Goal: Information Seeking & Learning: Learn about a topic

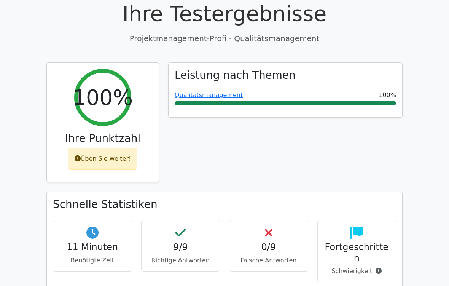
scroll to position [47, 0]
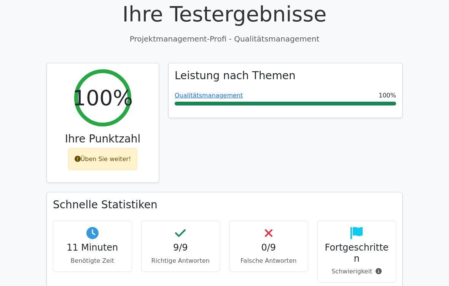
click at [114, 159] on font "Üben Sie weiter!" at bounding box center [106, 158] width 51 height 7
click at [112, 156] on font "Üben Sie weiter!" at bounding box center [106, 158] width 51 height 7
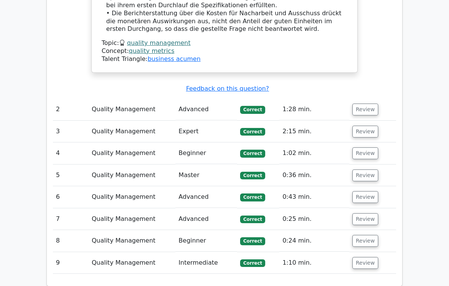
scroll to position [902, 0]
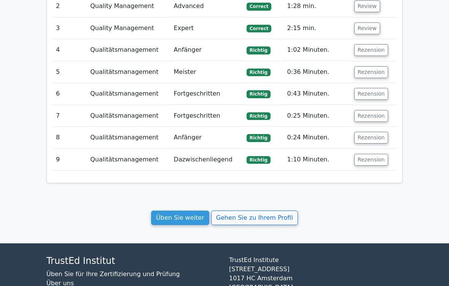
click at [200, 210] on link "Üben Sie weiter" at bounding box center [180, 217] width 58 height 14
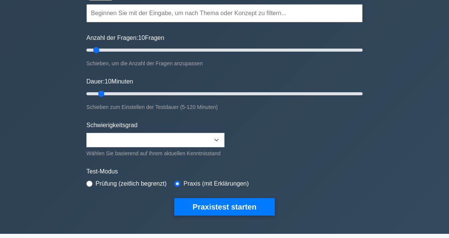
scroll to position [64, 0]
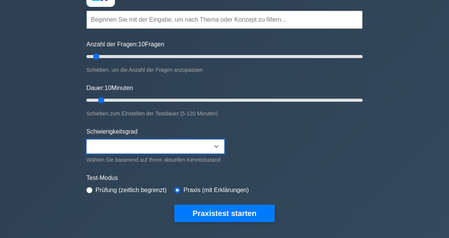
click at [120, 144] on select "Beginner Intermediate Expert" at bounding box center [155, 147] width 138 height 14
click at [130, 22] on input "text" at bounding box center [224, 20] width 276 height 18
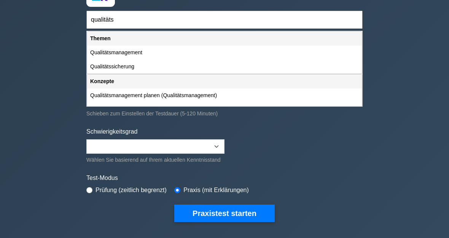
click at [146, 53] on div "Qualitätsmanagement" at bounding box center [224, 53] width 274 height 14
type input "Qualitätsmanagement"
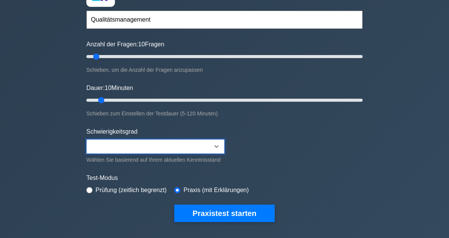
click at [211, 145] on select "Beginner Intermediate Expert" at bounding box center [155, 147] width 138 height 14
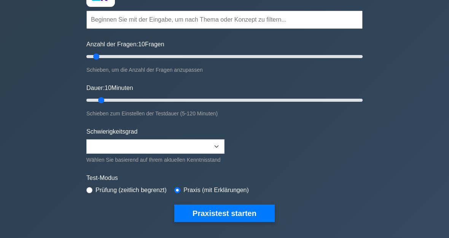
type input "20"
click at [113, 60] on input "Anzahl der Fragen: 10 Fragen" at bounding box center [224, 56] width 276 height 9
click at [122, 99] on input "Dauer: 10 Minuten" at bounding box center [224, 100] width 276 height 9
type input "25"
click at [139, 101] on input "Dauer: 20 Minuten" at bounding box center [224, 100] width 276 height 9
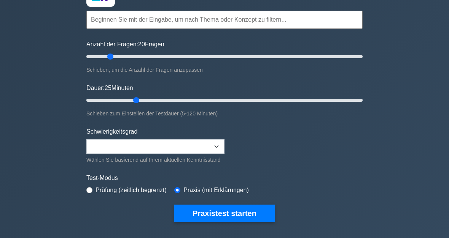
click at [248, 222] on button "Praxistest starten" at bounding box center [224, 213] width 100 height 17
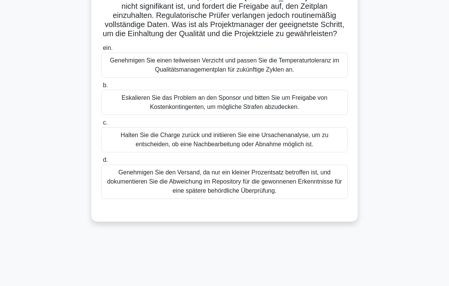
scroll to position [92, 0]
click at [228, 150] on div "Halten Sie die Charge zurück und initiieren Sie eine Ursachenanalyse, um zu ent…" at bounding box center [224, 139] width 246 height 25
click at [101, 125] on input "c. Halten Sie die Charge zurück und initiieren Sie eine Ursachenanalyse, um zu …" at bounding box center [101, 122] width 0 height 5
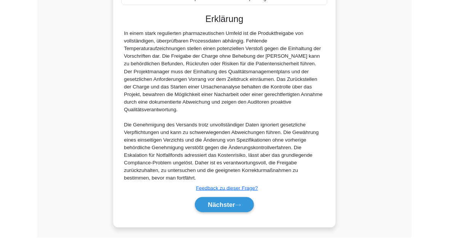
scroll to position [349, 0]
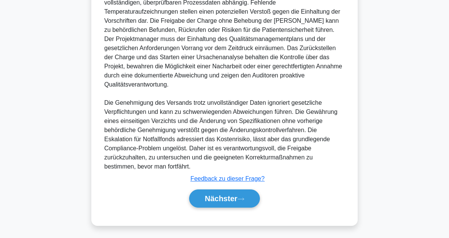
click at [238, 198] on icon at bounding box center [240, 199] width 7 height 4
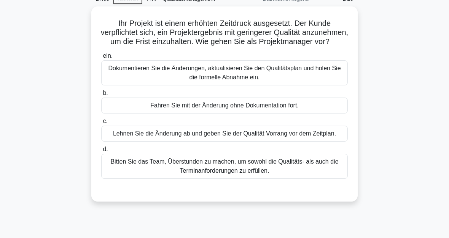
scroll to position [38, 0]
click at [256, 86] on div "Dokumentieren Sie die Änderungen, aktualisieren Sie den Qualitätsplan und holen…" at bounding box center [224, 72] width 246 height 25
click at [101, 59] on input "ein. Dokumentieren Sie die Änderungen, aktualisieren Sie den Qualitätsplan und …" at bounding box center [101, 56] width 0 height 5
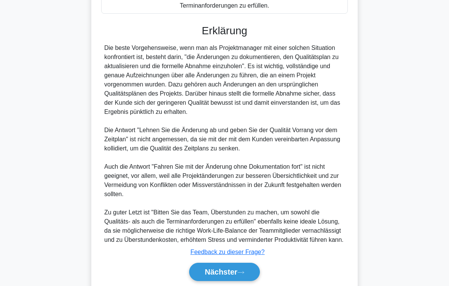
scroll to position [265, 0]
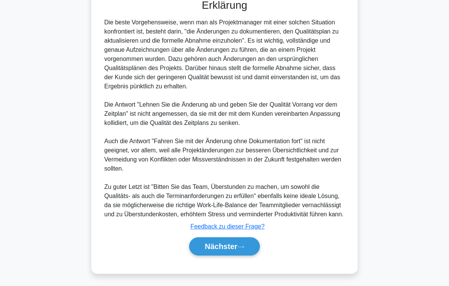
click at [246, 238] on button "Nächster" at bounding box center [224, 246] width 71 height 18
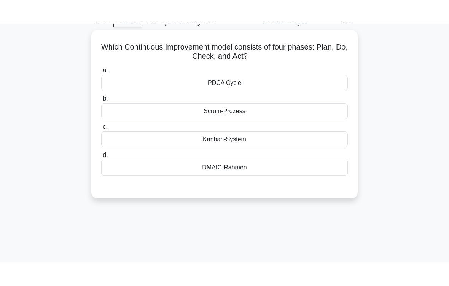
scroll to position [22, 0]
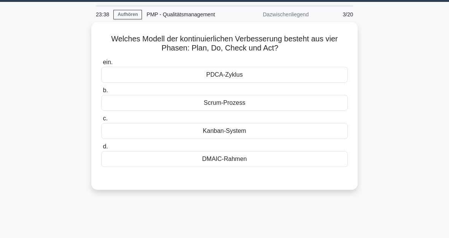
click at [236, 76] on div "PDCA-Zyklus" at bounding box center [224, 75] width 246 height 16
click at [101, 65] on input "ein. PDCA-Zyklus" at bounding box center [101, 62] width 0 height 5
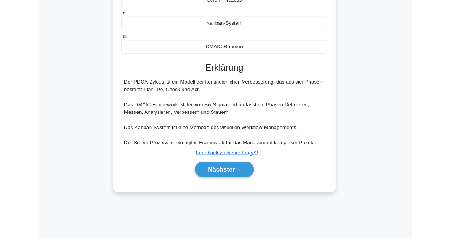
scroll to position [172, 0]
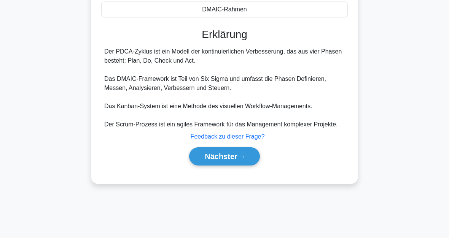
click at [242, 159] on icon at bounding box center [240, 157] width 7 height 4
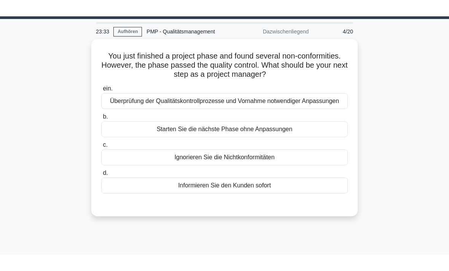
scroll to position [0, 0]
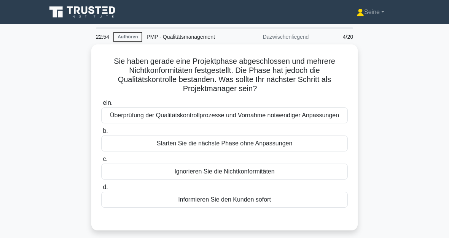
click at [236, 119] on div "Überprüfung der Qualitätskontrollprozesse und Vornahme notwendiger Anpassungen" at bounding box center [224, 116] width 246 height 16
click at [101, 106] on input "ein. Überprüfung der Qualitätskontrollprozesse und Vornahme notwendiger Anpassu…" at bounding box center [101, 103] width 0 height 5
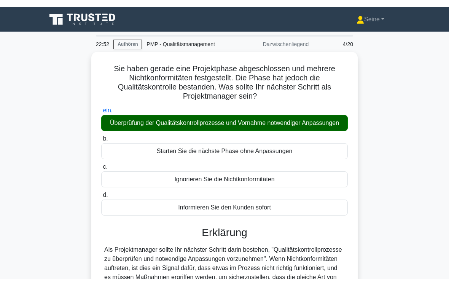
scroll to position [156, 0]
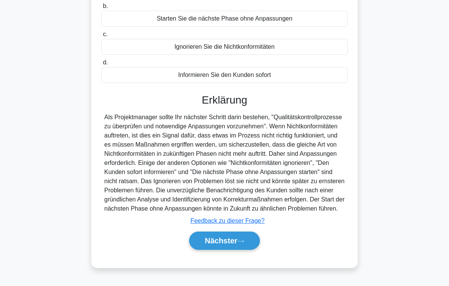
click at [240, 238] on icon at bounding box center [240, 241] width 7 height 4
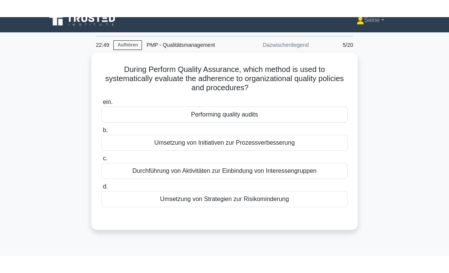
scroll to position [0, 0]
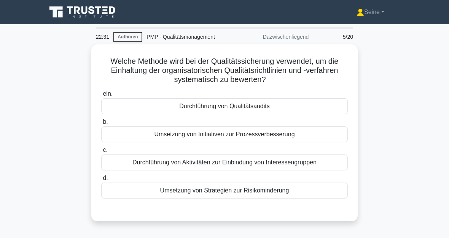
click at [256, 108] on div "Durchführung von Qualitätsaudits" at bounding box center [224, 106] width 246 height 16
click at [101, 97] on input "ein. Durchführung von Qualitätsaudits" at bounding box center [101, 94] width 0 height 5
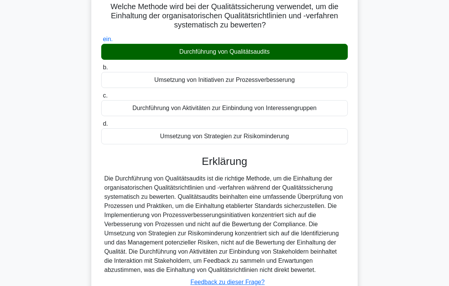
scroll to position [128, 0]
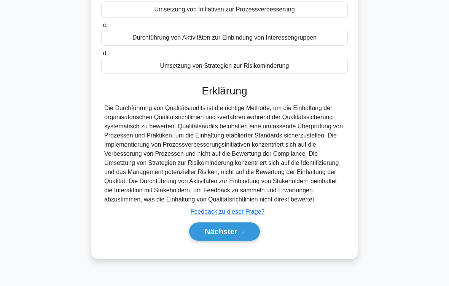
click at [240, 238] on button "Nächster" at bounding box center [224, 231] width 71 height 18
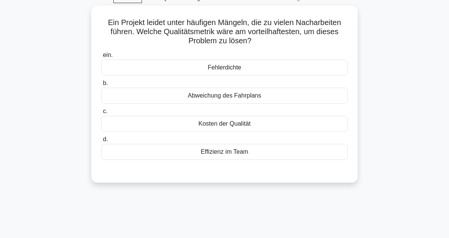
scroll to position [38, 0]
click at [248, 66] on div "Fehlerdichte" at bounding box center [224, 68] width 246 height 16
click at [101, 58] on input "ein. Fehlerdichte" at bounding box center [101, 55] width 0 height 5
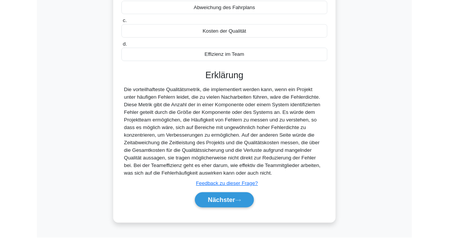
scroll to position [185, 0]
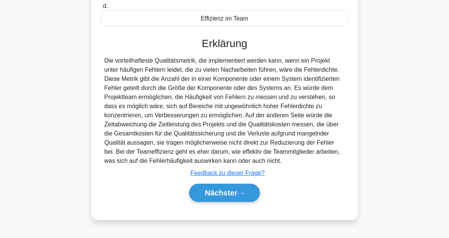
click at [240, 194] on button "Nächster" at bounding box center [224, 193] width 71 height 18
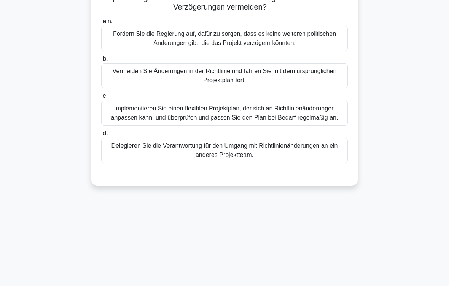
scroll to position [81, 0]
click at [260, 124] on div "Implementieren Sie einen flexiblen Projektplan, der sich an Richtlinienänderung…" at bounding box center [224, 113] width 246 height 25
click at [101, 99] on input "c. Implementieren Sie einen flexiblen Projektplan, der sich an Richtlinienänder…" at bounding box center [101, 96] width 0 height 5
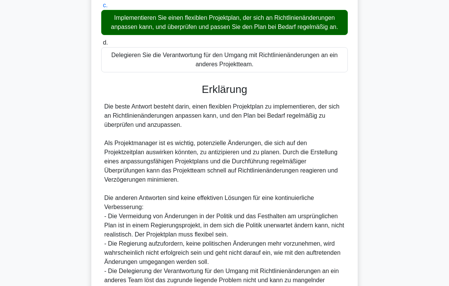
scroll to position [274, 0]
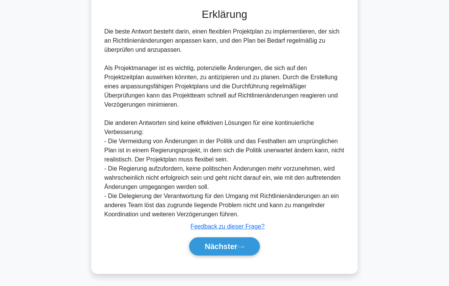
click at [246, 238] on button "Nächster" at bounding box center [224, 246] width 71 height 18
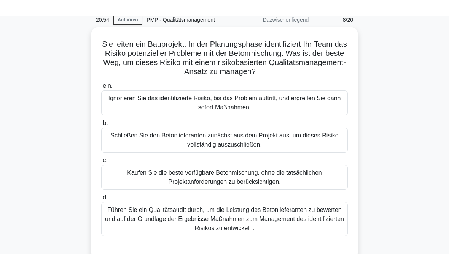
scroll to position [33, 0]
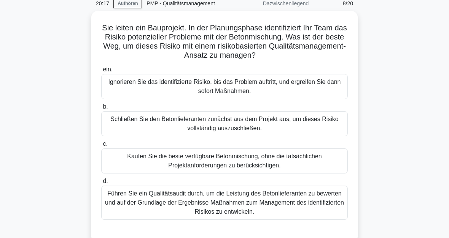
click at [254, 206] on div "Führen Sie ein Qualitätsaudit durch, um die Leistung des Betonlieferanten zu be…" at bounding box center [224, 203] width 246 height 34
click at [101, 184] on input "d. Führen Sie ein Qualitätsaudit durch, um die Leistung des Betonlieferanten zu…" at bounding box center [101, 181] width 0 height 5
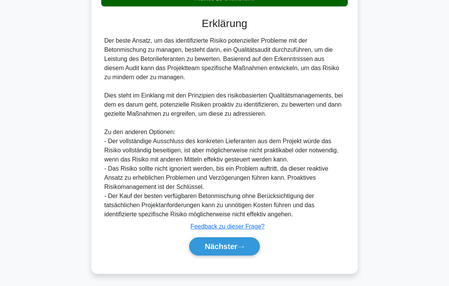
scroll to position [265, 0]
click at [237, 238] on font "Nächster" at bounding box center [221, 246] width 33 height 8
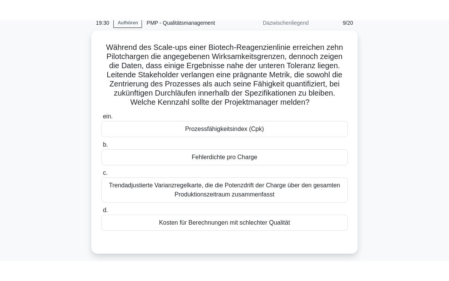
scroll to position [26, 0]
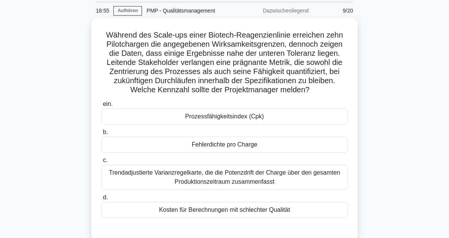
click at [243, 125] on div "Prozessfähigkeitsindex (Cpk)" at bounding box center [224, 117] width 246 height 16
click at [101, 107] on input "ein. Prozessfähigkeitsindex (Cpk)" at bounding box center [101, 104] width 0 height 5
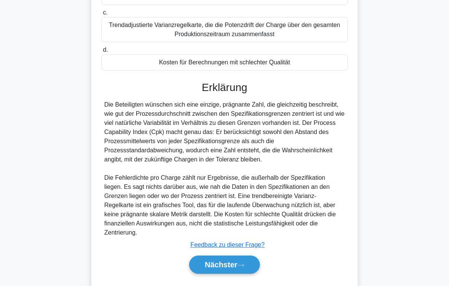
scroll to position [211, 0]
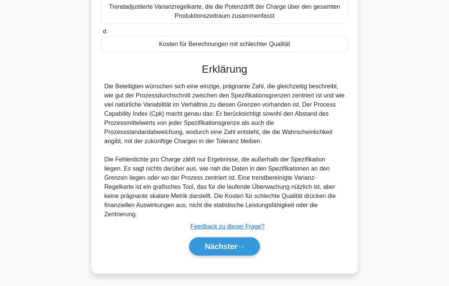
click at [241, 238] on icon at bounding box center [240, 246] width 7 height 4
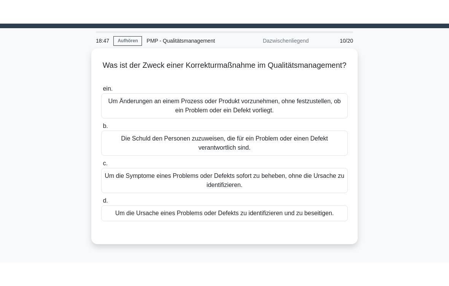
scroll to position [20, 0]
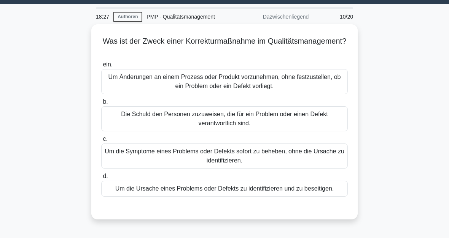
click at [254, 192] on div "Um die Ursache eines Problems oder Defekts zu identifizieren und zu beseitigen." at bounding box center [224, 189] width 246 height 16
click at [101, 179] on input "d. Um die Ursache eines Problems oder Defekts zu identifizieren und zu beseitig…" at bounding box center [101, 176] width 0 height 5
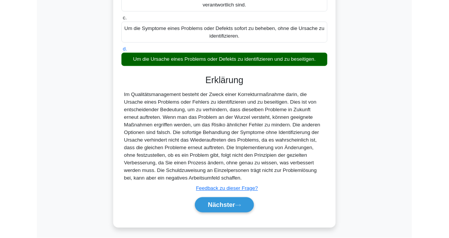
scroll to position [203, 0]
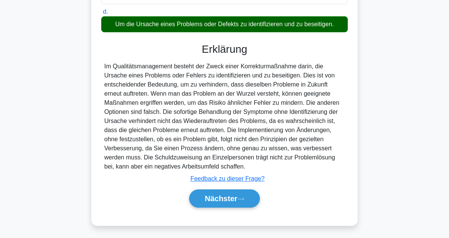
click at [241, 197] on icon at bounding box center [240, 199] width 7 height 4
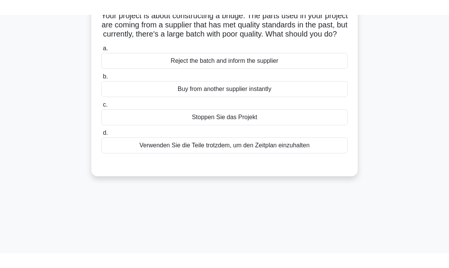
scroll to position [1, 0]
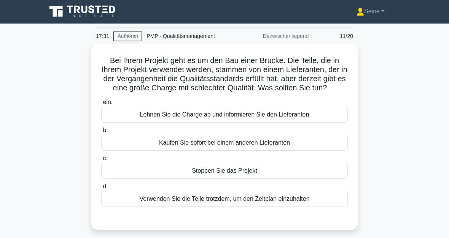
click at [235, 123] on div "Lehnen Sie die Charge ab und informieren Sie den Lieferanten" at bounding box center [224, 115] width 246 height 16
click at [101, 105] on input "ein. Lehnen Sie die Charge ab und informieren Sie den Lieferanten" at bounding box center [101, 102] width 0 height 5
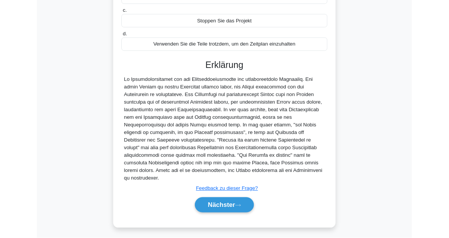
scroll to position [221, 0]
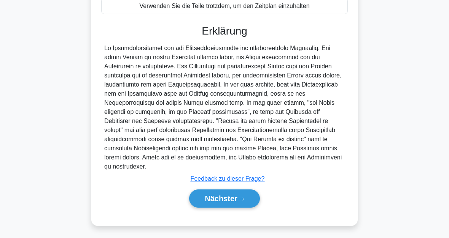
click at [237, 195] on font "Nächster" at bounding box center [221, 199] width 33 height 8
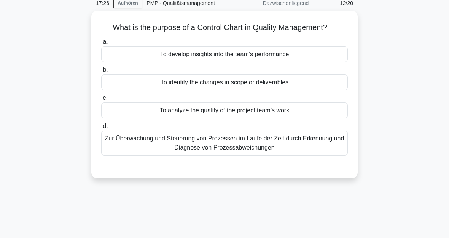
scroll to position [0, 0]
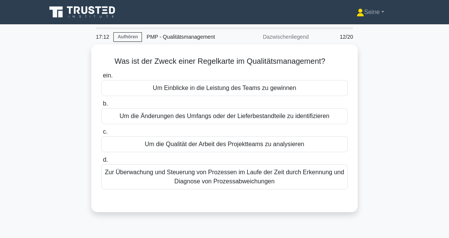
click at [286, 187] on div "Zur Überwachung und Steuerung von Prozessen im Laufe der Zeit durch Erkennung u…" at bounding box center [224, 177] width 246 height 25
click at [101, 163] on input "d. Zur Überwachung und Steuerung von Prozessen im Laufe der Zeit durch Erkennun…" at bounding box center [101, 160] width 0 height 5
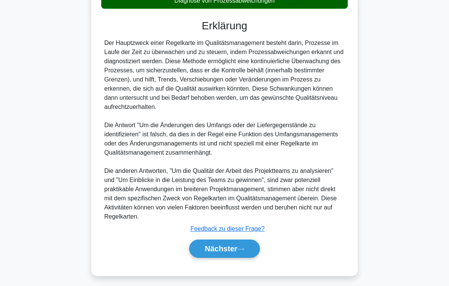
scroll to position [201, 0]
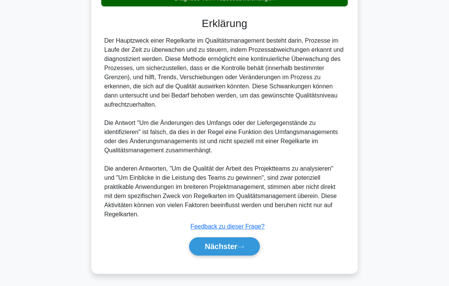
click at [237, 238] on font "Nächster" at bounding box center [221, 246] width 33 height 8
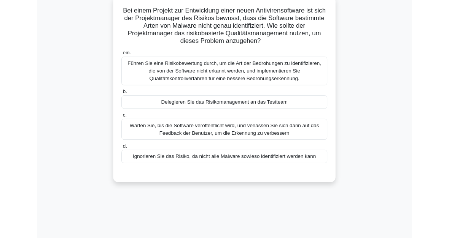
scroll to position [49, 0]
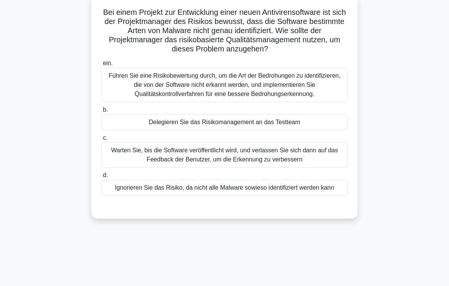
click at [241, 100] on div "Führen Sie eine Risikobewertung durch, um die Art der Bedrohungen zu identifizi…" at bounding box center [224, 85] width 246 height 34
click at [101, 66] on input "ein. Führen Sie eine Risikobewertung durch, um die Art der Bedrohungen zu ident…" at bounding box center [101, 63] width 0 height 5
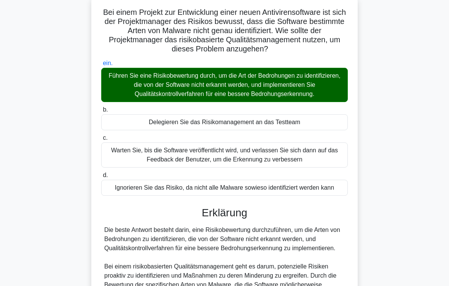
click at [372, 214] on div "Bei einem Projekt zur Entwicklung einer neuen Antivirensoftware ist sich der Pr…" at bounding box center [224, 228] width 365 height 466
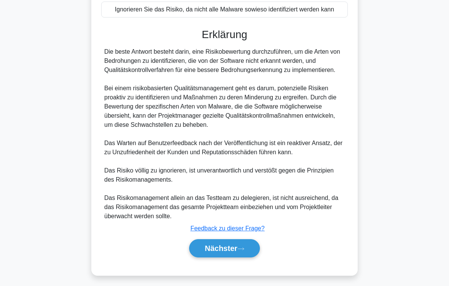
scroll to position [284, 0]
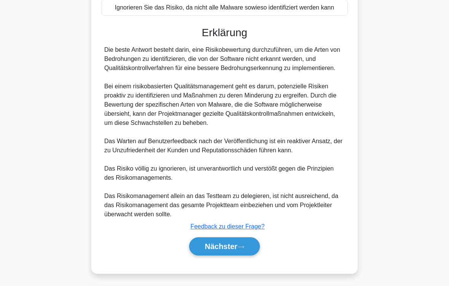
click at [247, 238] on button "Nächster" at bounding box center [224, 246] width 71 height 18
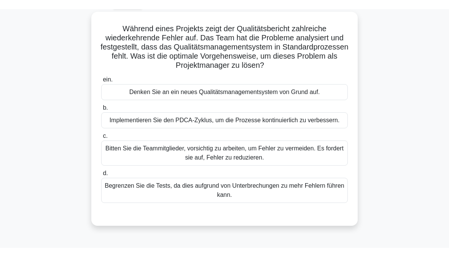
scroll to position [42, 0]
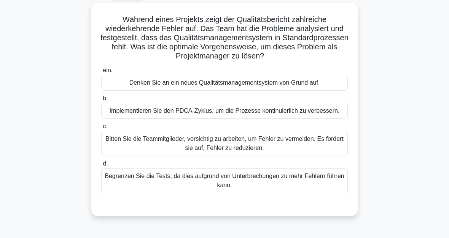
click at [234, 119] on div "Implementieren Sie den PDCA-Zyklus, um die Prozesse kontinuierlich zu verbesser…" at bounding box center [224, 111] width 246 height 16
click at [101, 101] on input "b. Implementieren Sie den PDCA-Zyklus, um die Prozesse kontinuierlich zu verbes…" at bounding box center [101, 98] width 0 height 5
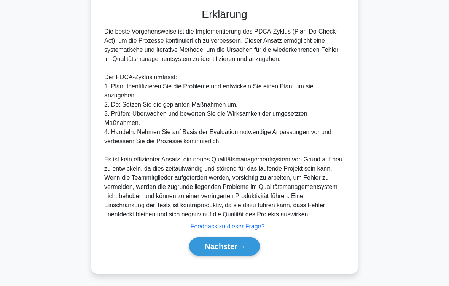
scroll to position [274, 0]
click at [245, 238] on button "Nächster" at bounding box center [224, 246] width 71 height 18
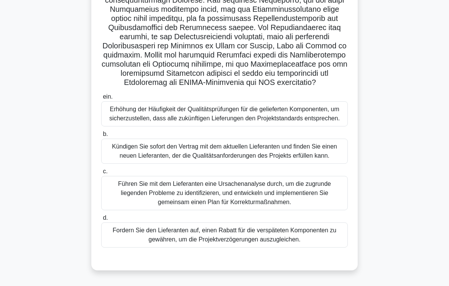
scroll to position [168, 0]
click at [228, 193] on div "Führen Sie mit dem Lieferanten eine Ursachenanalyse durch, um die zugrunde lieg…" at bounding box center [224, 193] width 246 height 34
click at [101, 174] on input "c. Führen Sie mit dem Lieferanten eine Ursachenanalyse durch, um die zugrunde l…" at bounding box center [101, 171] width 0 height 5
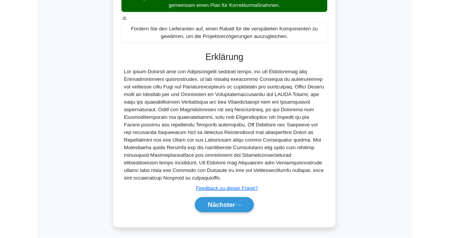
scroll to position [440, 0]
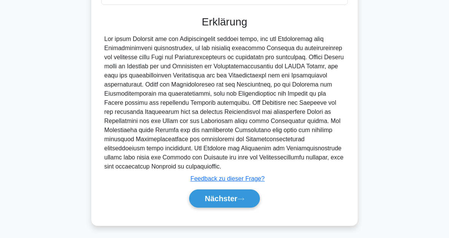
click at [240, 200] on button "Nächster" at bounding box center [224, 199] width 71 height 18
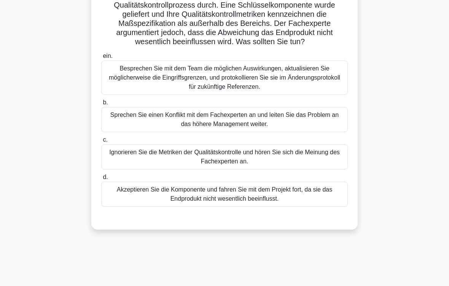
scroll to position [66, 0]
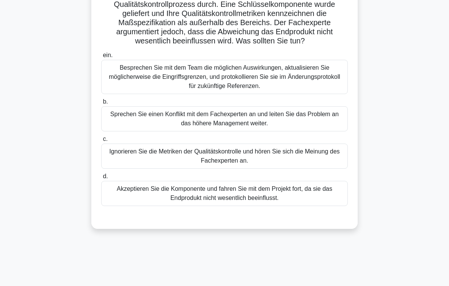
click at [238, 86] on div "Besprechen Sie mit dem Team die möglichen Auswirkungen, aktualisieren Sie mögli…" at bounding box center [224, 77] width 246 height 34
click at [101, 58] on input "ein. Besprechen Sie mit dem Team die möglichen Auswirkungen, aktualisieren Sie …" at bounding box center [101, 55] width 0 height 5
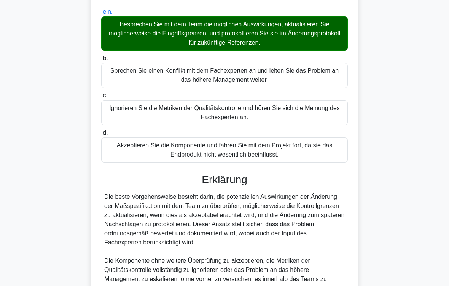
scroll to position [201, 0]
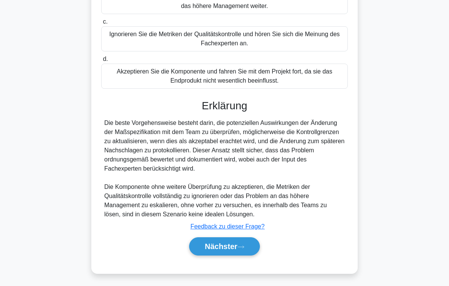
click at [244, 238] on icon at bounding box center [240, 246] width 7 height 4
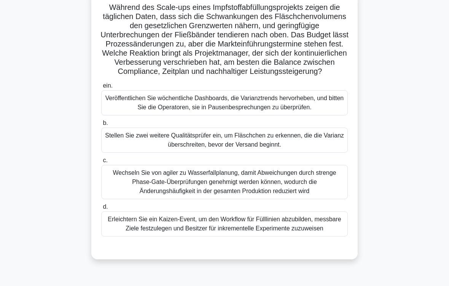
scroll to position [54, 0]
click at [231, 236] on div "Erleichtern Sie ein Kaizen-Event, um den Workflow für Fülllinien abzubilden, me…" at bounding box center [224, 223] width 246 height 25
click at [101, 209] on input "d. Erleichtern Sie ein Kaizen-Event, um den Workflow für Fülllinien abzubilden,…" at bounding box center [101, 206] width 0 height 5
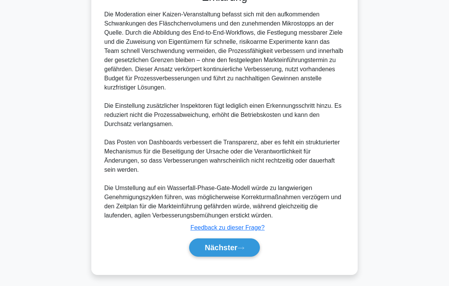
scroll to position [357, 0]
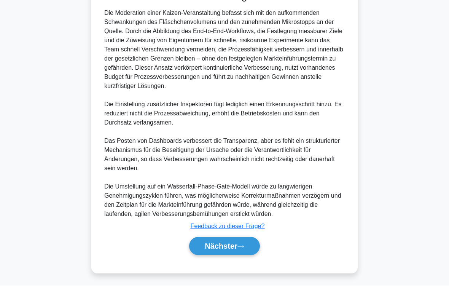
click at [242, 238] on icon at bounding box center [240, 246] width 7 height 4
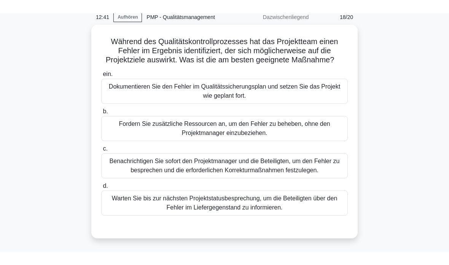
scroll to position [33, 0]
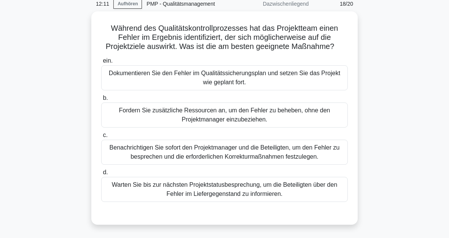
click at [247, 164] on div "Benachrichtigen Sie sofort den Projektmanager und die Beteiligten, um den Fehle…" at bounding box center [224, 152] width 246 height 25
click at [101, 138] on input "c. Benachrichtigen Sie sofort den Projektmanager und die Beteiligten, um den Fe…" at bounding box center [101, 135] width 0 height 5
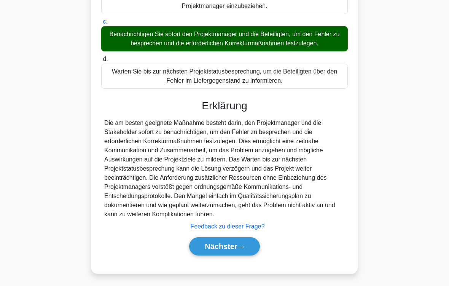
scroll to position [165, 0]
click at [240, 238] on icon at bounding box center [240, 246] width 7 height 4
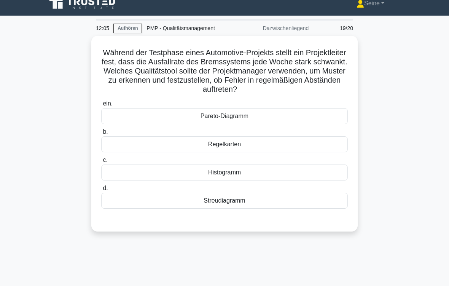
scroll to position [9, 0]
click at [240, 151] on div "Regelkarten" at bounding box center [224, 144] width 246 height 16
click at [101, 134] on input "b. Regelkarten" at bounding box center [101, 131] width 0 height 5
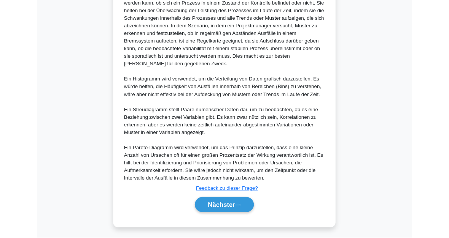
scroll to position [340, 0]
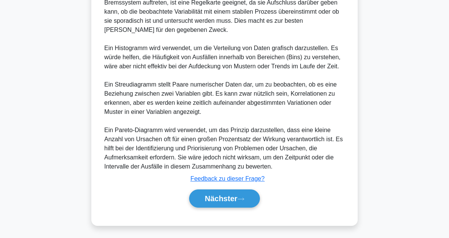
click at [235, 199] on font "Nächster" at bounding box center [221, 199] width 33 height 8
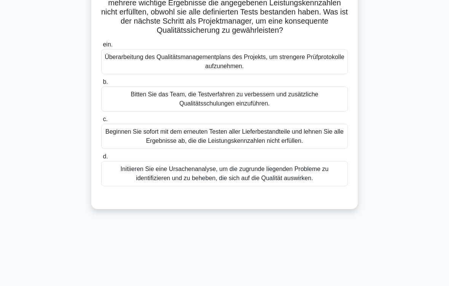
scroll to position [68, 0]
click at [284, 186] on div "Initiieren Sie eine Ursachenanalyse, um die zugrunde liegenden Probleme zu iden…" at bounding box center [224, 173] width 246 height 25
click at [101, 159] on input "d. Initiieren Sie eine Ursachenanalyse, um die zugrunde liegenden Probleme zu i…" at bounding box center [101, 156] width 0 height 5
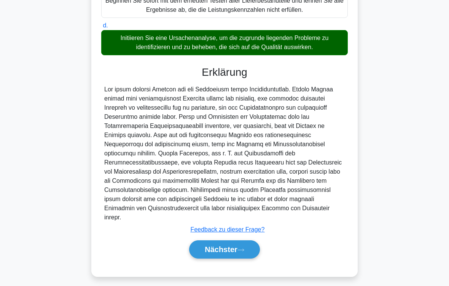
scroll to position [220, 0]
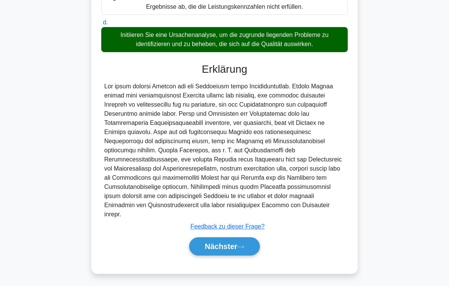
click at [233, 238] on font "Nächster" at bounding box center [221, 246] width 33 height 8
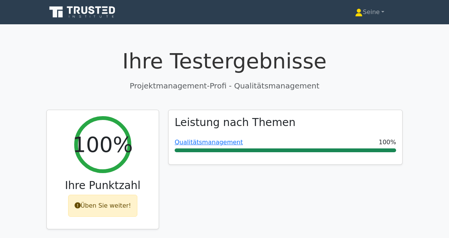
click at [117, 200] on div "Üben Sie weiter!" at bounding box center [103, 206] width 70 height 22
click at [121, 205] on font "Üben Sie weiter!" at bounding box center [106, 205] width 51 height 7
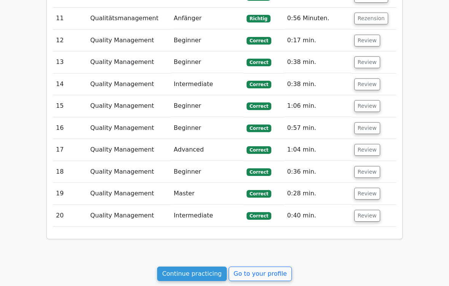
scroll to position [1185, 0]
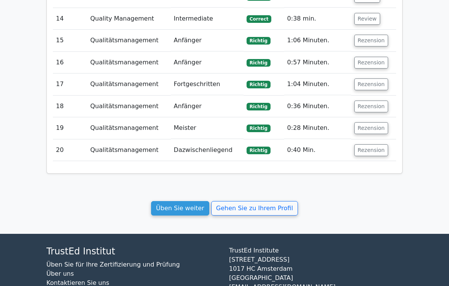
click at [203, 201] on link "Üben Sie weiter" at bounding box center [180, 208] width 58 height 14
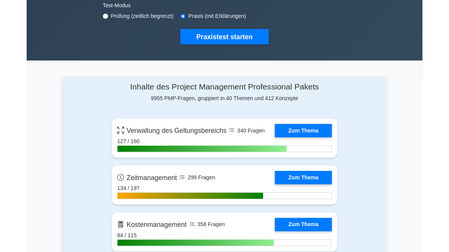
scroll to position [237, 0]
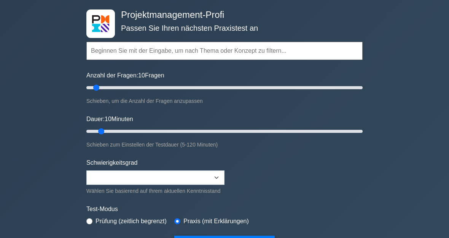
click at [114, 45] on input "text" at bounding box center [224, 51] width 276 height 18
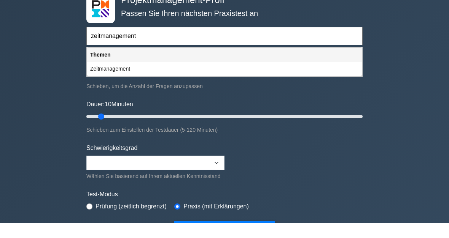
click at [140, 77] on div "Zeitmanagement" at bounding box center [224, 84] width 274 height 14
type input "Zeitmanagement"
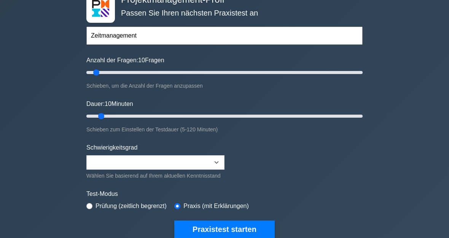
click at [164, 63] on label "Anzahl der Fragen: 10 Fragen" at bounding box center [125, 60] width 78 height 9
click at [168, 68] on input "Anzahl der Fragen: 10 Fragen" at bounding box center [224, 72] width 276 height 9
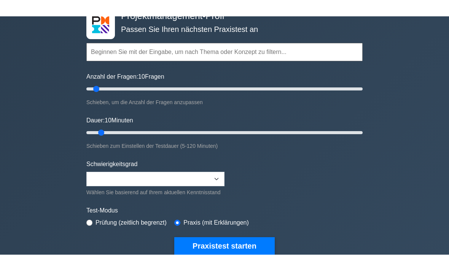
scroll to position [48, 0]
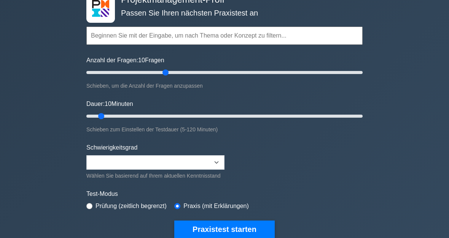
click at [169, 73] on input "Anzahl der Fragen: 10 Fragen" at bounding box center [224, 72] width 276 height 9
click at [151, 75] on input "Anzahl der Fragen: 60 Fragen" at bounding box center [224, 72] width 276 height 9
click at [126, 76] on input "Anzahl der Fragen: 50 Fragen" at bounding box center [224, 72] width 276 height 9
type input "25"
click at [114, 74] on input "Anzahl der Fragen: 30 Fragen" at bounding box center [224, 72] width 276 height 9
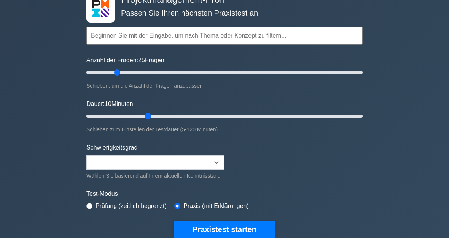
click at [145, 115] on input "Dauer: 10 Minuten" at bounding box center [224, 116] width 276 height 9
type input "35"
click at [160, 117] on input "Dauer: 30 Minuten" at bounding box center [224, 116] width 276 height 9
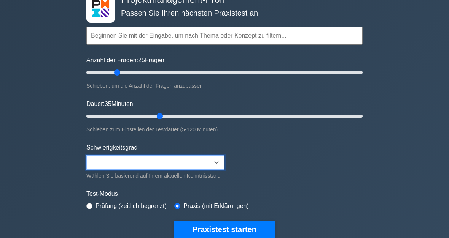
click at [215, 163] on select "Beginner Intermediate Expert" at bounding box center [155, 162] width 138 height 14
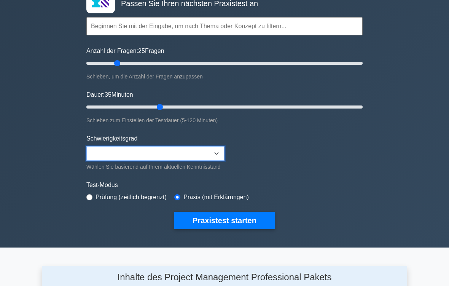
scroll to position [57, 0]
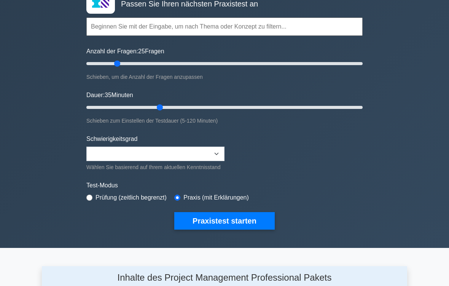
click at [236, 228] on button "Praxistest starten" at bounding box center [224, 220] width 100 height 17
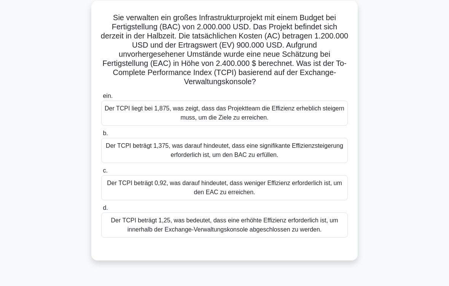
scroll to position [44, 0]
click at [229, 232] on div "Der TCPI beträgt 1,25, was bedeutet, dass eine erhöhte Effizienz erforderlich i…" at bounding box center [224, 224] width 246 height 25
click at [101, 210] on input "d. Der TCPI beträgt 1,25, was bedeutet, dass eine erhöhte Effizienz erforderlic…" at bounding box center [101, 207] width 0 height 5
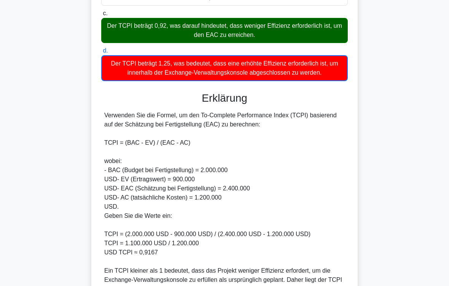
scroll to position [303, 0]
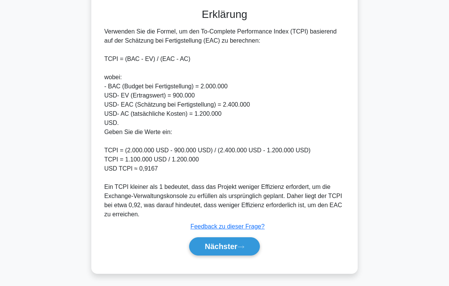
click at [242, 238] on button "Nächster" at bounding box center [224, 246] width 71 height 18
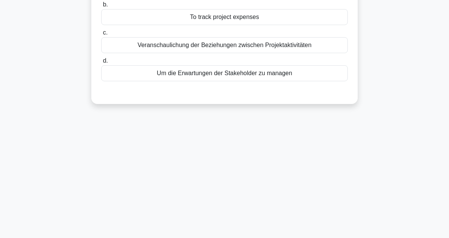
scroll to position [0, 0]
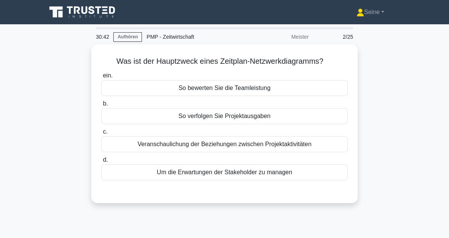
click at [244, 143] on div "Veranschaulichung der Beziehungen zwischen Projektaktivitäten" at bounding box center [224, 144] width 246 height 16
click at [101, 135] on input "c. Veranschaulichung der Beziehungen zwischen Projektaktivitäten" at bounding box center [101, 132] width 0 height 5
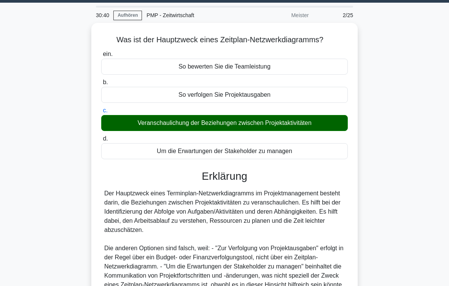
scroll to position [147, 0]
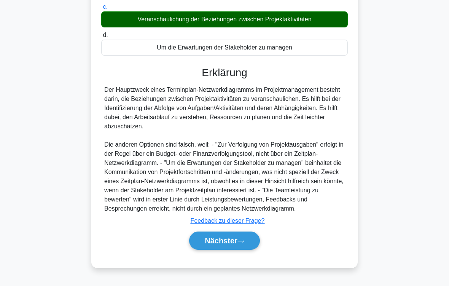
click at [237, 238] on font "Nächster" at bounding box center [221, 240] width 33 height 8
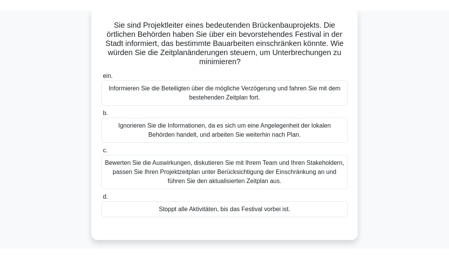
scroll to position [44, 0]
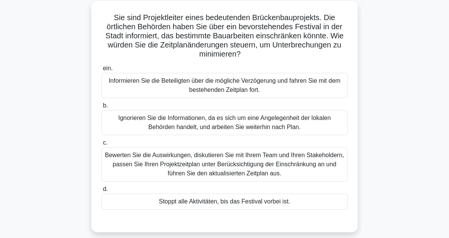
click at [241, 163] on div "Bewerten Sie die Auswirkungen, diskutieren Sie mit Ihrem Team und Ihren Stakeho…" at bounding box center [224, 165] width 246 height 34
click at [101, 146] on input "c. Bewerten Sie die Auswirkungen, diskutieren Sie mit Ihrem Team und Ihren Stak…" at bounding box center [101, 143] width 0 height 5
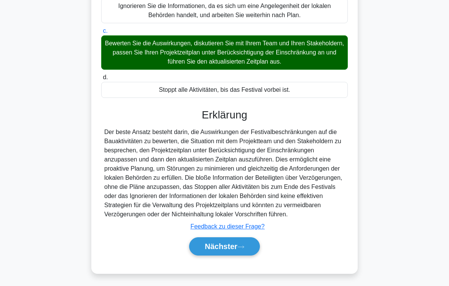
scroll to position [174, 0]
click at [241, 238] on icon at bounding box center [241, 246] width 6 height 2
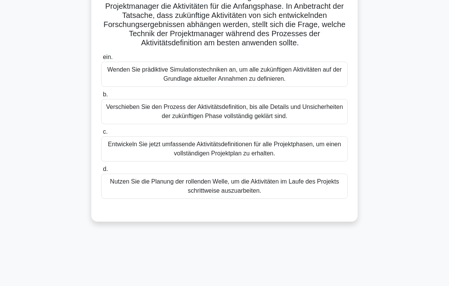
scroll to position [73, 0]
click at [242, 198] on div "Nutzen Sie die Planung der rollenden Welle, um die Aktivitäten im Laufe des Pro…" at bounding box center [224, 185] width 246 height 25
click at [101, 171] on input "d. Nutzen Sie die Planung der rollenden Welle, um die Aktivitäten im Laufe des …" at bounding box center [101, 169] width 0 height 5
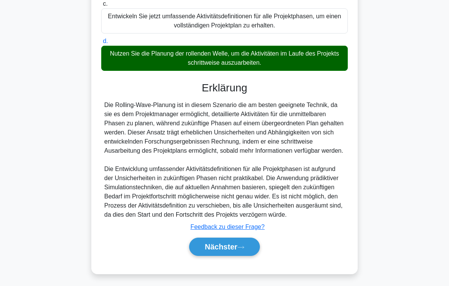
scroll to position [229, 0]
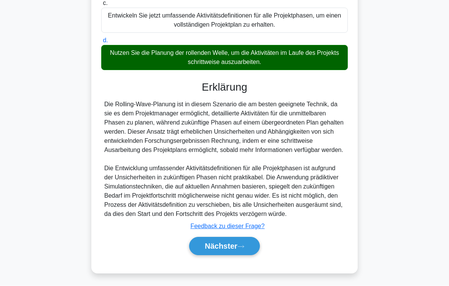
click at [242, 238] on icon at bounding box center [241, 246] width 6 height 2
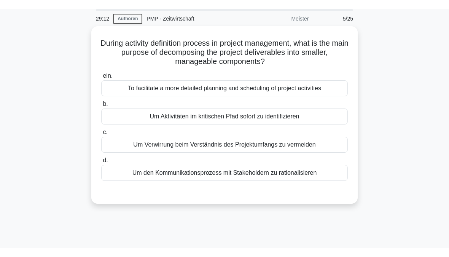
scroll to position [25, 0]
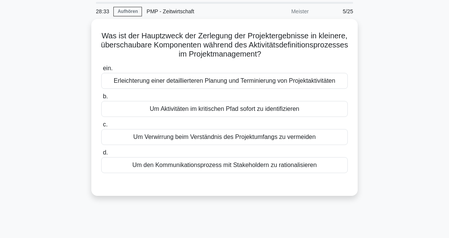
click at [225, 86] on div "Erleichterung einer detaillierteren Planung und Terminierung von Projektaktivit…" at bounding box center [224, 81] width 246 height 16
click at [101, 71] on input "ein. Erleichterung einer detaillierteren Planung und Terminierung von Projektak…" at bounding box center [101, 68] width 0 height 5
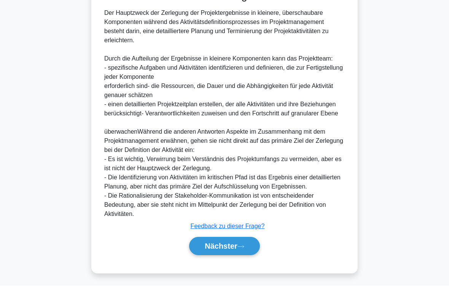
scroll to position [265, 0]
click at [236, 238] on font "Nächster" at bounding box center [221, 246] width 33 height 8
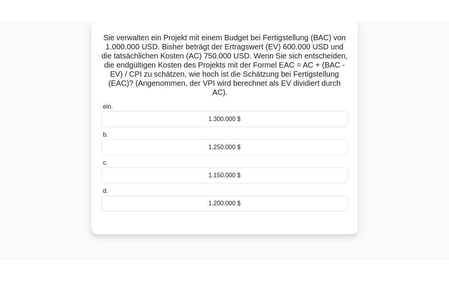
scroll to position [46, 0]
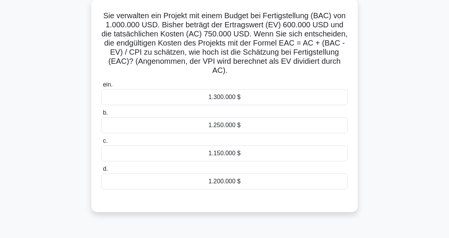
click at [231, 125] on div "1.250.000 $" at bounding box center [224, 125] width 246 height 16
click at [101, 116] on input "b. 1.250.000 $" at bounding box center [101, 113] width 0 height 5
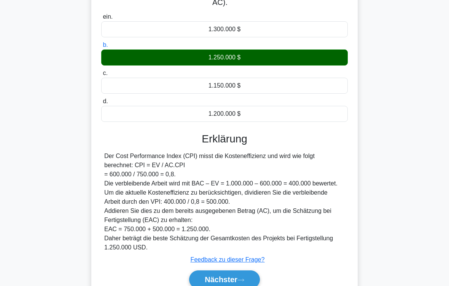
scroll to position [156, 0]
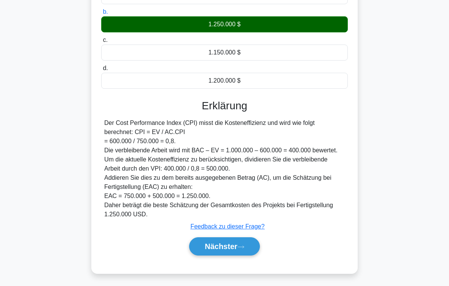
click at [244, 238] on icon at bounding box center [241, 246] width 6 height 2
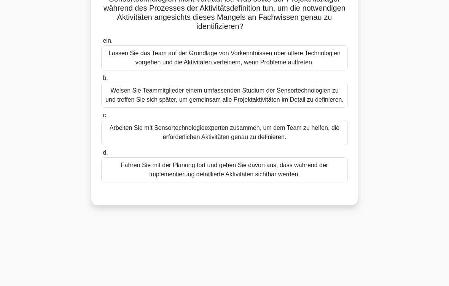
scroll to position [90, 0]
click at [253, 145] on div "Arbeiten Sie mit Sensortechnologieexperten zusammen, um dem Team zu helfen, die…" at bounding box center [224, 132] width 246 height 25
click at [101, 118] on input "c. Arbeiten Sie mit Sensortechnologieexperten zusammen, um dem Team zu helfen, …" at bounding box center [101, 115] width 0 height 5
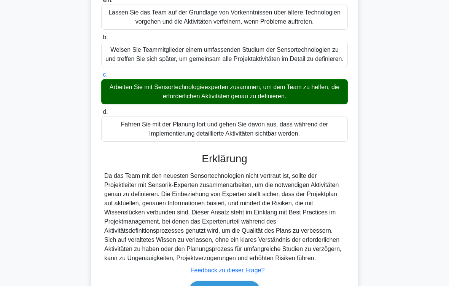
scroll to position [220, 0]
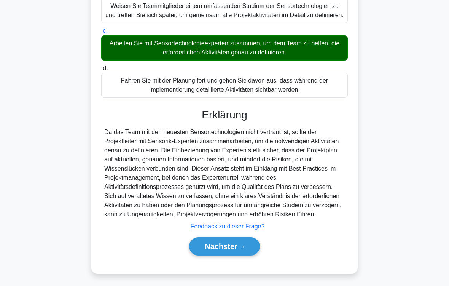
click at [238, 238] on button "Nächster" at bounding box center [224, 246] width 71 height 18
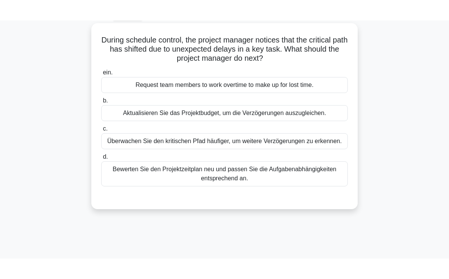
scroll to position [38, 0]
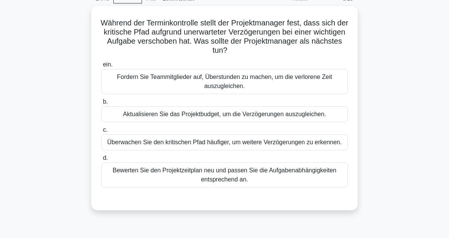
click at [243, 184] on div "Bewerten Sie den Projektzeitplan neu und passen Sie die Aufgabenabhängigkeiten …" at bounding box center [224, 175] width 246 height 25
click at [101, 161] on input "d. Bewerten Sie den Projektzeitplan neu und passen Sie die Aufgabenabhängigkeit…" at bounding box center [101, 158] width 0 height 5
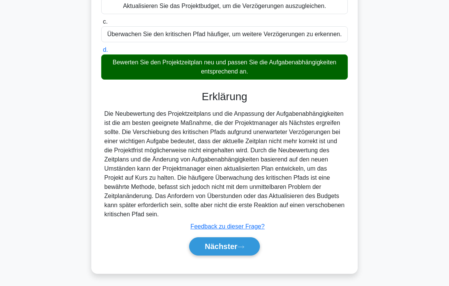
scroll to position [174, 0]
click at [232, 238] on font "Nächster" at bounding box center [221, 246] width 33 height 8
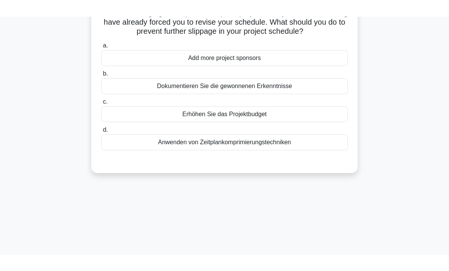
scroll to position [0, 0]
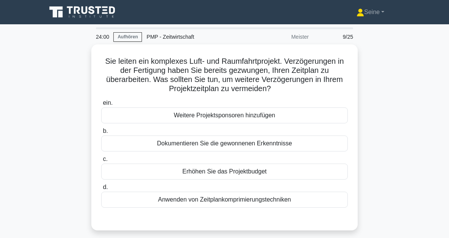
click at [254, 201] on div "Anwenden von Zeitplankomprimierungstechniken" at bounding box center [224, 200] width 246 height 16
click at [101, 190] on input "d. Anwenden von Zeitplankomprimierungstechniken" at bounding box center [101, 187] width 0 height 5
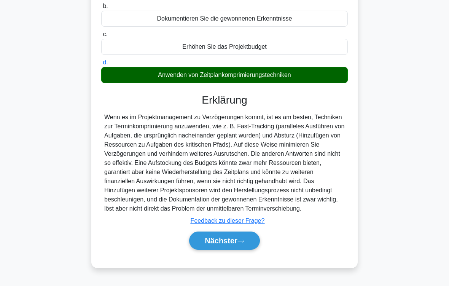
scroll to position [138, 0]
click at [244, 238] on icon at bounding box center [240, 241] width 7 height 4
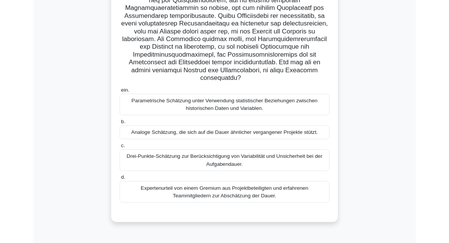
scroll to position [149, 0]
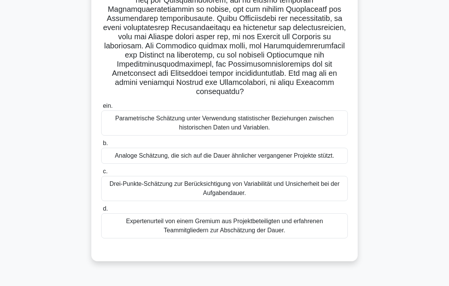
click at [247, 236] on div "Expertenurteil von einem Gremium aus Projektbeteiligten und erfahrenen Teammitg…" at bounding box center [224, 225] width 246 height 25
click at [101, 211] on input "d. Expertenurteil von einem Gremium aus Projektbeteiligten und erfahrenen Teamm…" at bounding box center [101, 208] width 0 height 5
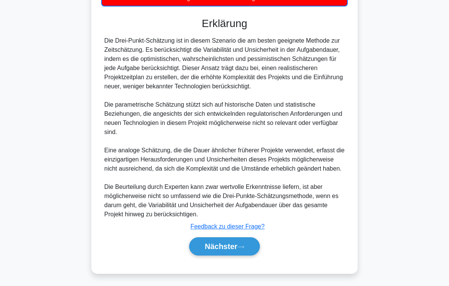
scroll to position [412, 0]
click at [240, 238] on icon at bounding box center [240, 246] width 7 height 4
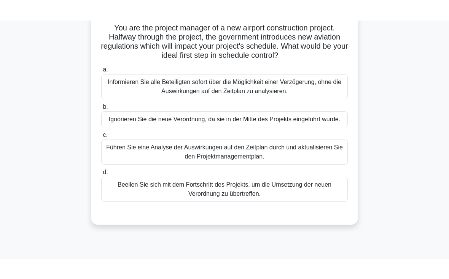
scroll to position [18, 0]
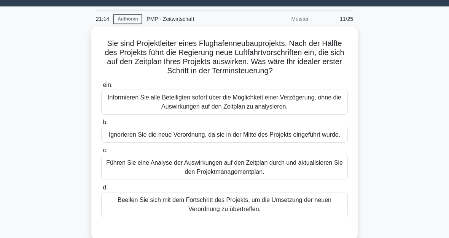
click at [249, 180] on div "Führen Sie eine Analyse der Auswirkungen auf den Zeitplan durch und aktualisier…" at bounding box center [224, 167] width 246 height 25
click at [101, 153] on input "c. Führen Sie eine Analyse der Auswirkungen auf den Zeitplan durch und aktualis…" at bounding box center [101, 150] width 0 height 5
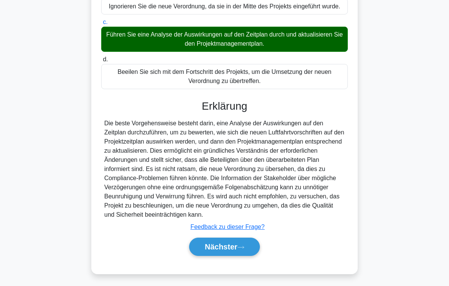
scroll to position [183, 0]
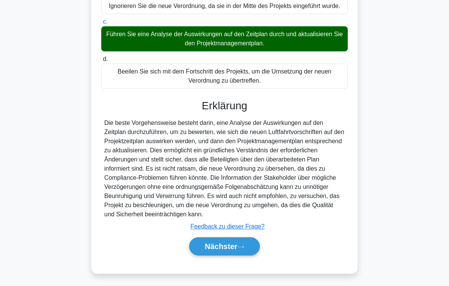
click at [234, 238] on font "Nächster" at bounding box center [221, 246] width 33 height 8
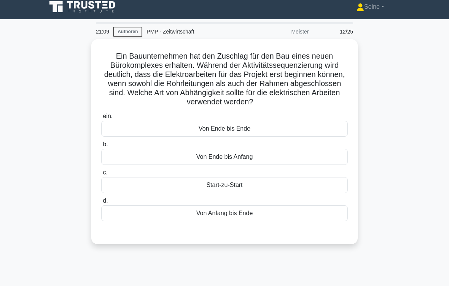
scroll to position [5, 0]
click at [244, 159] on div "Von Ende bis Anfang" at bounding box center [224, 157] width 246 height 16
click at [101, 147] on input "b. Von Ende bis Anfang" at bounding box center [101, 144] width 0 height 5
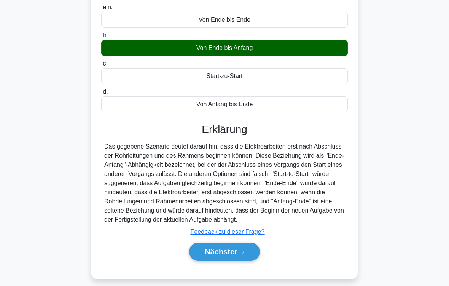
scroll to position [138, 0]
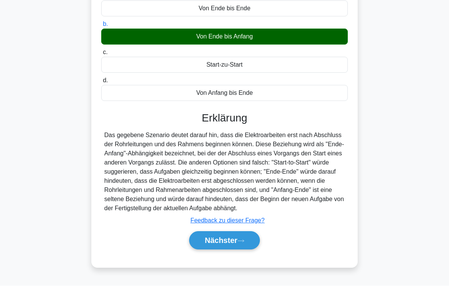
click at [235, 238] on font "Nächster" at bounding box center [221, 240] width 33 height 8
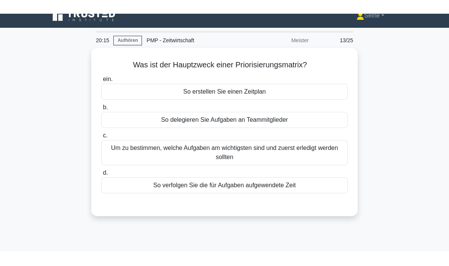
scroll to position [10, 0]
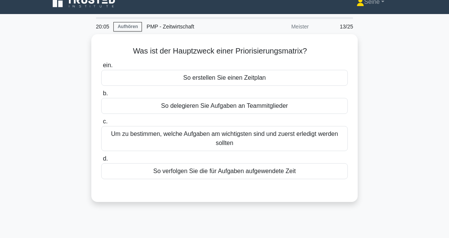
click at [243, 139] on div "Um zu bestimmen, welche Aufgaben am wichtigsten sind und zuerst erledigt werden…" at bounding box center [224, 138] width 246 height 25
click at [101, 124] on input "c. Um zu bestimmen, welche Aufgaben am wichtigsten sind und zuerst erledigt wer…" at bounding box center [101, 121] width 0 height 5
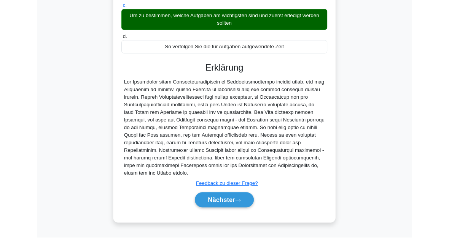
scroll to position [176, 0]
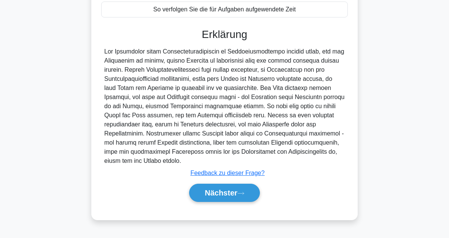
click at [243, 196] on icon at bounding box center [240, 194] width 7 height 4
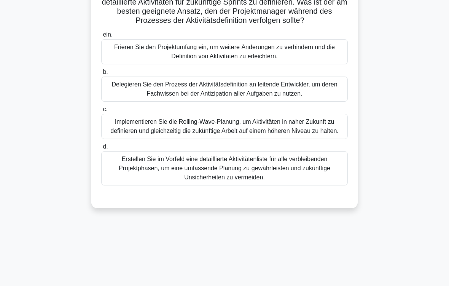
scroll to position [87, 0]
click at [243, 138] on div "Implementieren Sie die Rolling-Wave-Planung, um Aktivitäten in naher Zukunft zu…" at bounding box center [224, 126] width 246 height 25
click at [101, 112] on input "c. Implementieren Sie die Rolling-Wave-Planung, um Aktivitäten in naher Zukunft…" at bounding box center [101, 109] width 0 height 5
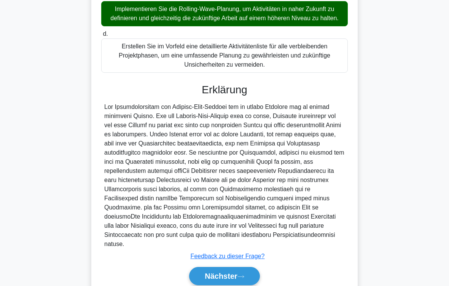
scroll to position [256, 0]
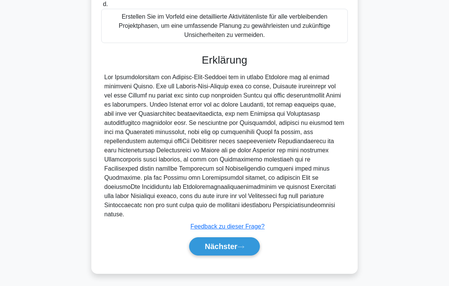
click at [244, 238] on icon at bounding box center [240, 246] width 7 height 4
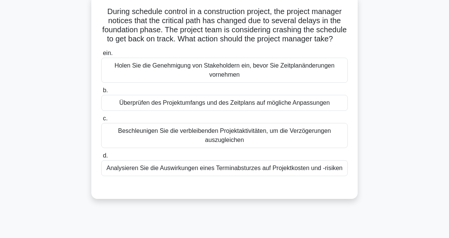
scroll to position [49, 0]
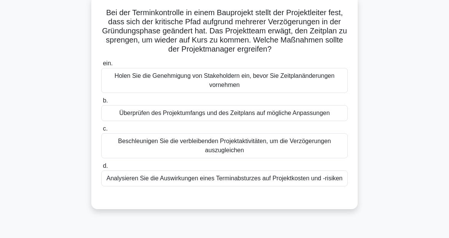
click at [251, 187] on div "Analysieren Sie die Auswirkungen eines Terminabsturzes auf Projektkosten und -r…" at bounding box center [224, 179] width 246 height 16
click at [101, 169] on input "d. Analysieren Sie die Auswirkungen eines Terminabsturzes auf Projektkosten und…" at bounding box center [101, 166] width 0 height 5
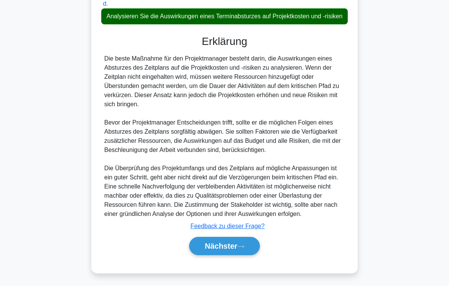
scroll to position [247, 0]
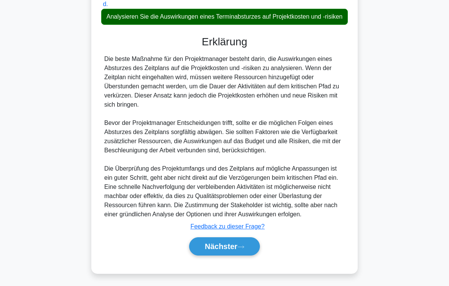
click at [252, 238] on button "Nächster" at bounding box center [224, 246] width 71 height 18
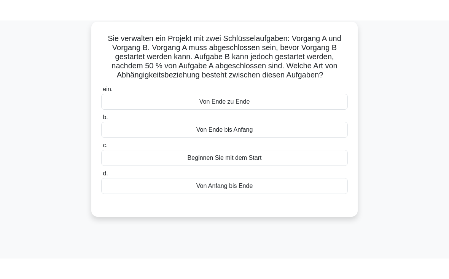
scroll to position [43, 0]
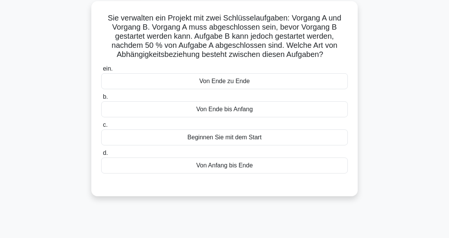
click at [251, 146] on div "Beginnen Sie mit dem Start" at bounding box center [224, 138] width 246 height 16
click at [101, 128] on input "c. Beginnen Sie mit dem Start" at bounding box center [101, 125] width 0 height 5
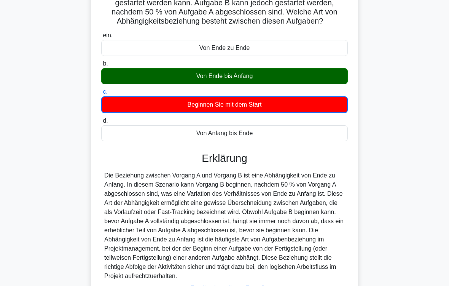
scroll to position [157, 0]
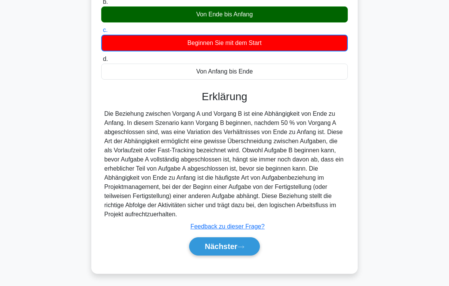
click at [244, 238] on icon at bounding box center [240, 246] width 7 height 4
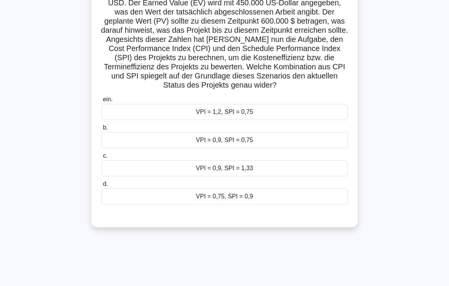
scroll to position [104, 0]
click at [213, 148] on div "VPI = 0,9, SPI = 0,75" at bounding box center [224, 140] width 246 height 16
click at [101, 130] on input "b. VPI = 0,9, SPI = 0,75" at bounding box center [101, 127] width 0 height 5
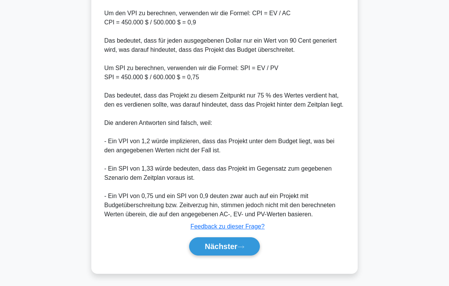
scroll to position [384, 0]
click at [236, 238] on font "Nächster" at bounding box center [221, 246] width 33 height 8
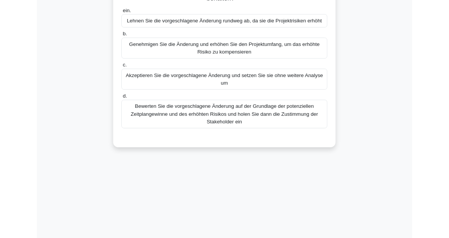
scroll to position [112, 0]
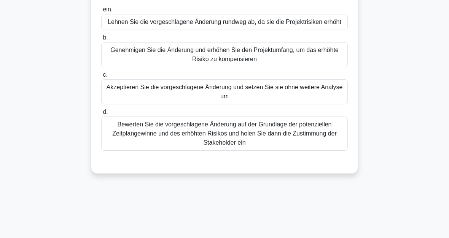
click at [275, 151] on div "Bewerten Sie die vorgeschlagene Änderung auf der Grundlage der potenziellen Zei…" at bounding box center [224, 134] width 246 height 34
click at [101, 115] on input "d. Bewerten Sie die vorgeschlagene Änderung auf der Grundlage der potenziellen …" at bounding box center [101, 112] width 0 height 5
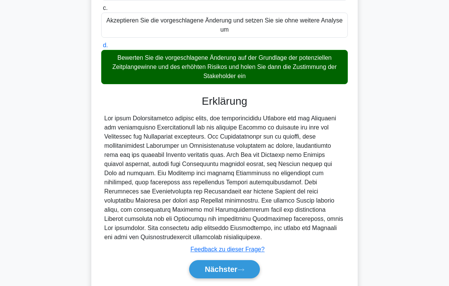
scroll to position [238, 0]
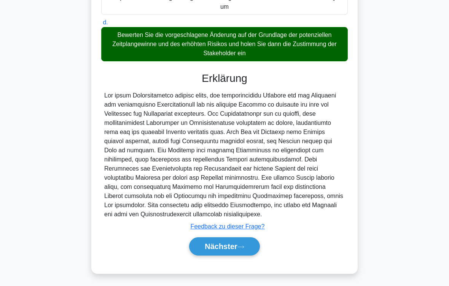
click at [239, 238] on icon at bounding box center [240, 246] width 7 height 4
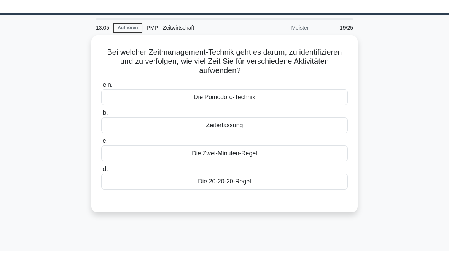
scroll to position [22, 0]
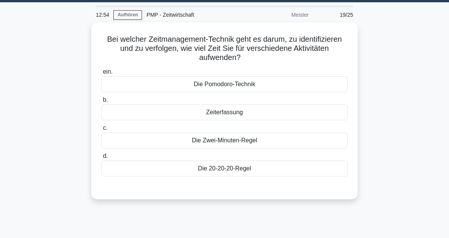
click at [239, 114] on div "Zeiterfassung" at bounding box center [224, 113] width 246 height 16
click at [101, 103] on input "b. Zeiterfassung" at bounding box center [101, 100] width 0 height 5
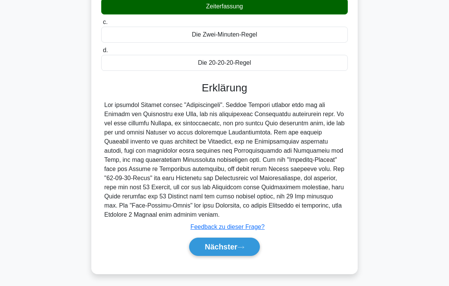
scroll to position [147, 0]
click at [236, 238] on font "Nächster" at bounding box center [221, 246] width 33 height 8
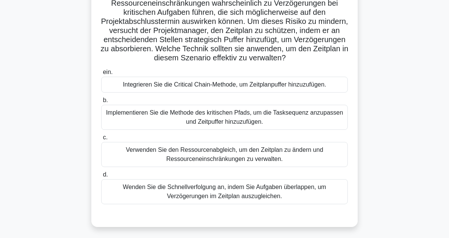
scroll to position [76, 0]
click at [238, 93] on div "Integrieren Sie die Critical Chain-Methode, um Zeitplanpuffer hinzuzufügen." at bounding box center [224, 85] width 246 height 16
click at [101, 75] on input "ein. Integrieren Sie die Critical Chain-Methode, um Zeitplanpuffer hinzuzufügen." at bounding box center [101, 72] width 0 height 5
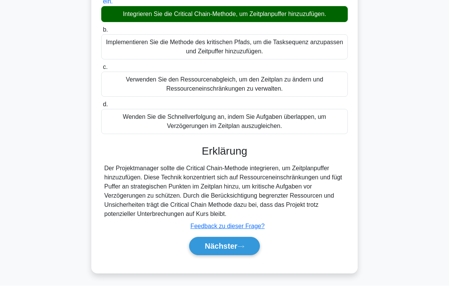
scroll to position [174, 0]
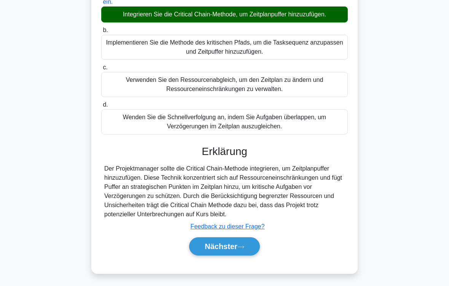
click at [242, 238] on icon at bounding box center [240, 246] width 7 height 4
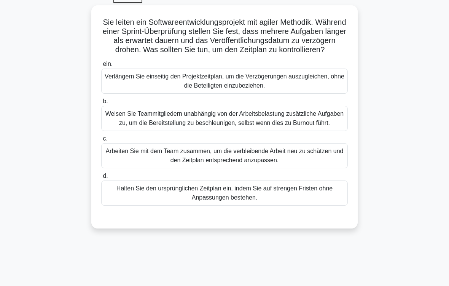
scroll to position [39, 0]
click at [253, 168] on div "Arbeiten Sie mit dem Team zusammen, um die verbleibende Arbeit neu zu schätzen …" at bounding box center [224, 155] width 246 height 25
click at [101, 141] on input "c. Arbeiten Sie mit dem Team zusammen, um die verbleibende Arbeit neu zu schätz…" at bounding box center [101, 138] width 0 height 5
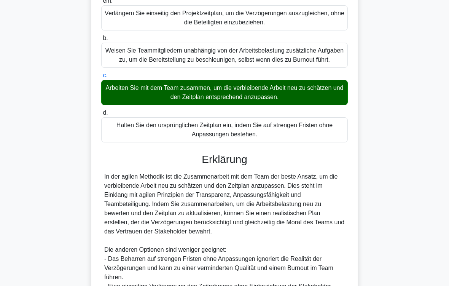
scroll to position [247, 0]
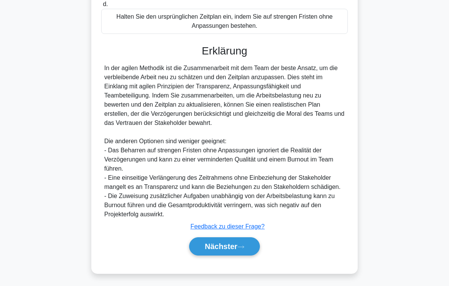
click at [240, 238] on button "Nächster" at bounding box center [224, 246] width 71 height 18
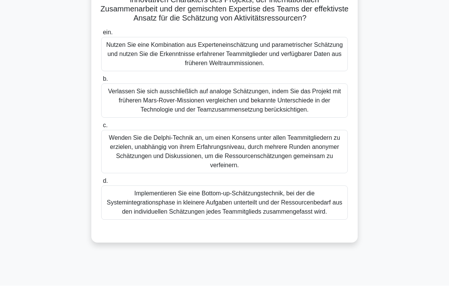
scroll to position [130, 0]
click at [223, 63] on div "Nutzen Sie eine Kombination aus Experteneinschätzung und parametrischer Schätzu…" at bounding box center [224, 54] width 246 height 34
click at [101, 35] on input "ein. Nutzen Sie eine Kombination aus Experteneinschätzung und parametrischer Sc…" at bounding box center [101, 32] width 0 height 5
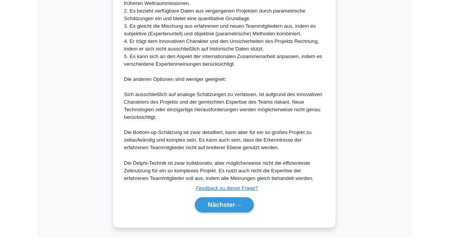
scroll to position [541, 0]
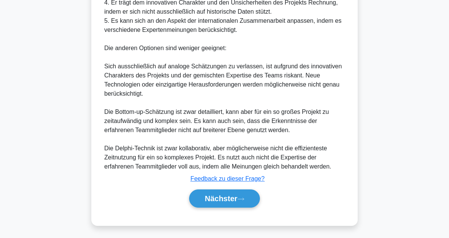
click at [234, 197] on font "Nächster" at bounding box center [221, 199] width 33 height 8
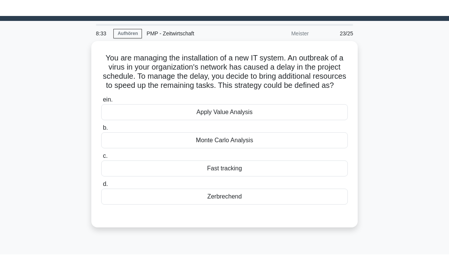
scroll to position [0, 0]
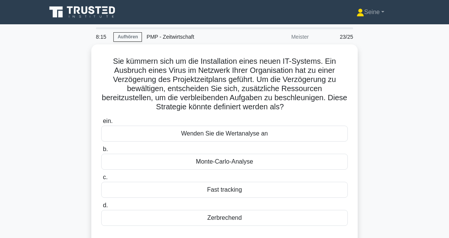
click at [247, 222] on div "Zerbrechend" at bounding box center [224, 218] width 246 height 16
click at [101, 208] on input "d. Zerbrechend" at bounding box center [101, 205] width 0 height 5
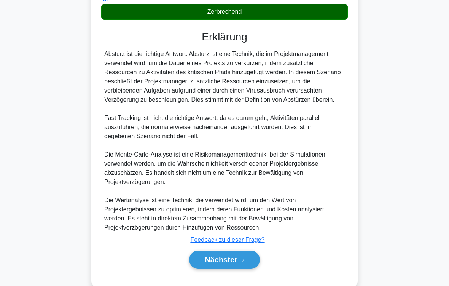
scroll to position [229, 0]
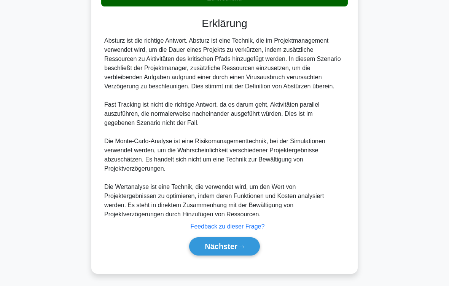
click at [239, 238] on icon at bounding box center [240, 246] width 7 height 4
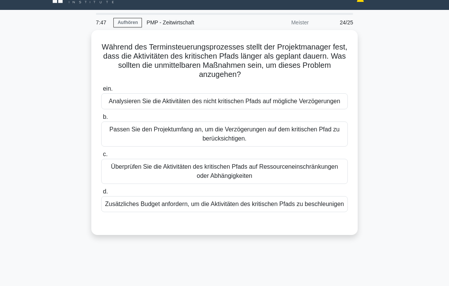
scroll to position [14, 0]
click at [239, 176] on div "Überprüfen Sie die Aktivitäten des kritischen Pfads auf Ressourceneinschränkung…" at bounding box center [224, 171] width 246 height 25
click at [101, 157] on input "c. Überprüfen Sie die Aktivitäten des kritischen Pfads auf Ressourceneinschränk…" at bounding box center [101, 154] width 0 height 5
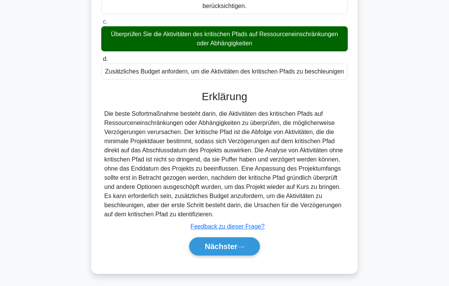
scroll to position [183, 0]
click at [237, 238] on font "Nächster" at bounding box center [221, 246] width 33 height 8
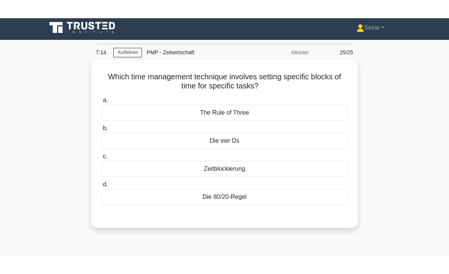
scroll to position [0, 0]
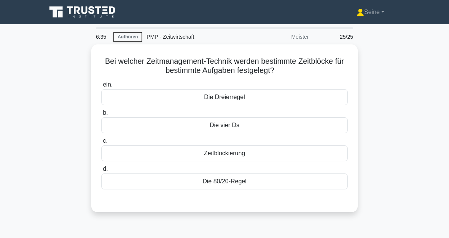
click at [233, 157] on div "Zeitblockierung" at bounding box center [224, 154] width 246 height 16
click at [101, 144] on input "c. Zeitblockierung" at bounding box center [101, 141] width 0 height 5
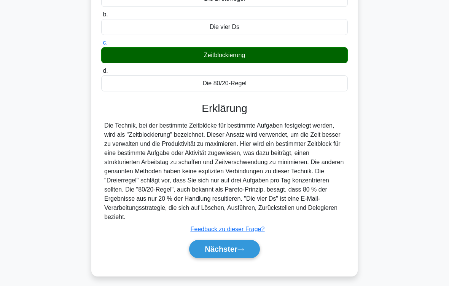
scroll to position [125, 0]
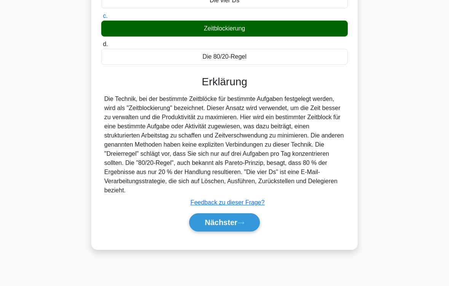
click at [237, 226] on font "Nächster" at bounding box center [221, 222] width 33 height 8
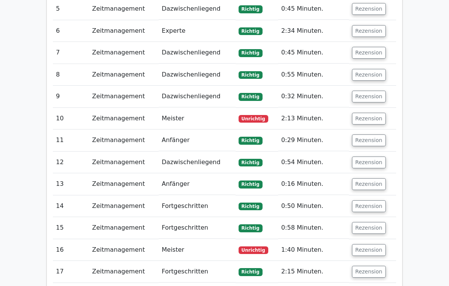
scroll to position [980, 0]
click at [373, 113] on button "Rezension" at bounding box center [369, 119] width 34 height 12
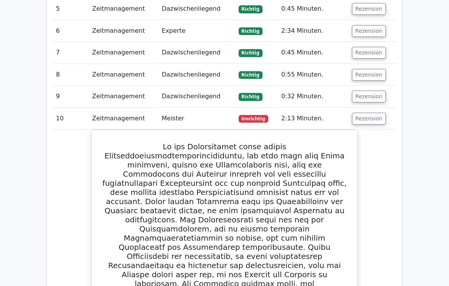
click at [448, 11] on html "[PERSON_NAME] Profile Settings" at bounding box center [224, 124] width 449 height 2209
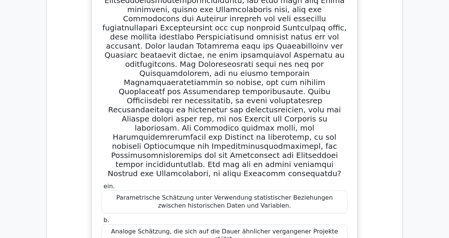
scroll to position [1135, 0]
copy div "Drei-Punkte-Schätzung"
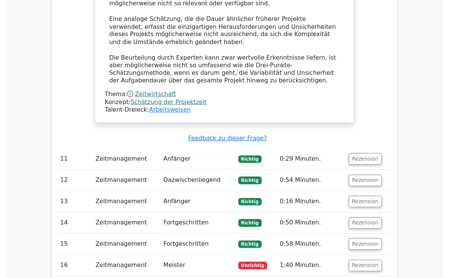
scroll to position [1613, 0]
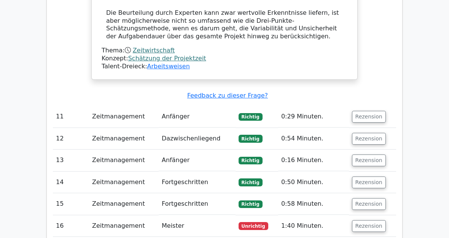
click at [370, 221] on button "Rezension" at bounding box center [369, 227] width 34 height 12
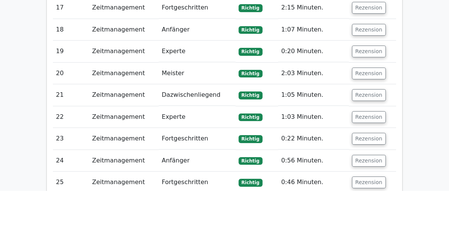
scroll to position [2230, 0]
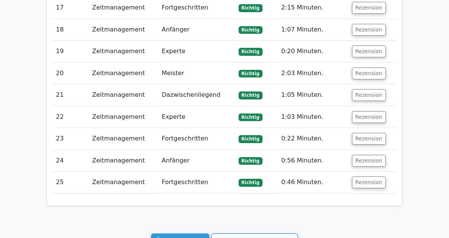
click at [188, 234] on link "Üben Sie weiter" at bounding box center [180, 241] width 58 height 14
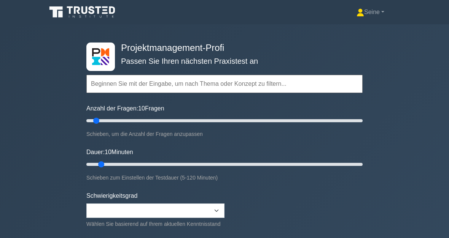
click at [138, 79] on input "text" at bounding box center [224, 84] width 276 height 18
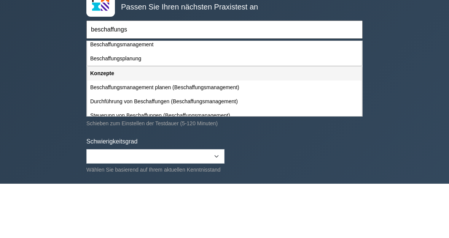
scroll to position [17, 0]
click at [137, 106] on div "Beschaffungsplanung" at bounding box center [224, 113] width 274 height 14
type input "Beschaffungsplanung"
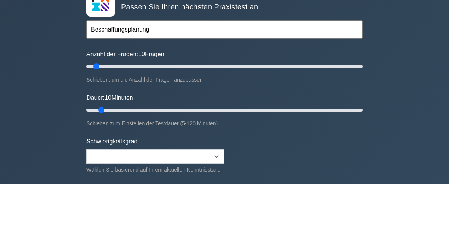
scroll to position [54, 0]
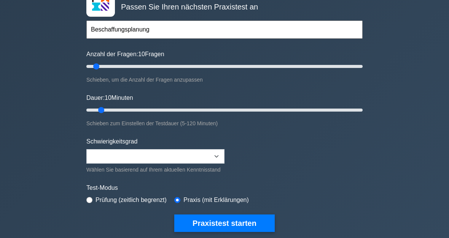
type input "25"
click at [115, 66] on input "Anzahl der Fragen: 10 Fragen" at bounding box center [224, 66] width 276 height 9
click at [146, 108] on input "Dauer: 10 Minuten" at bounding box center [224, 110] width 276 height 9
type input "35"
click at [160, 106] on input "Dauer: 30 Minuten" at bounding box center [224, 110] width 276 height 9
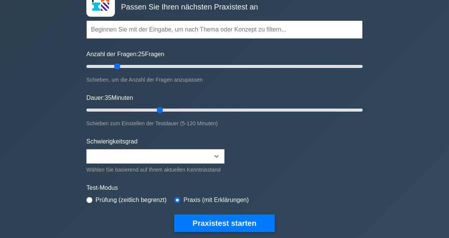
click at [242, 230] on button "Praxistest starten" at bounding box center [224, 223] width 100 height 17
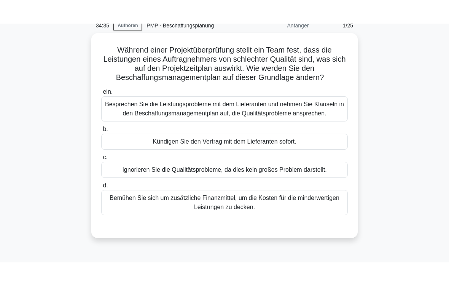
scroll to position [35, 0]
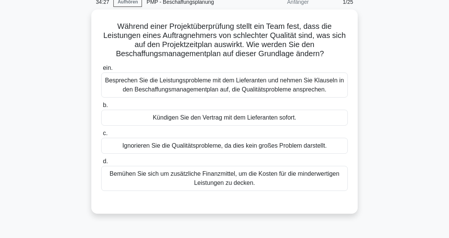
click at [229, 85] on div "Besprechen Sie die Leistungsprobleme mit dem Lieferanten und nehmen Sie Klausel…" at bounding box center [224, 85] width 246 height 25
click at [101, 71] on input "ein. Besprechen Sie die Leistungsprobleme mit dem Lieferanten und nehmen Sie Kl…" at bounding box center [101, 68] width 0 height 5
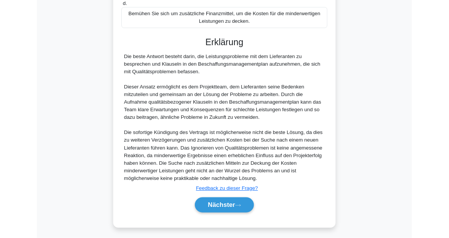
scroll to position [267, 0]
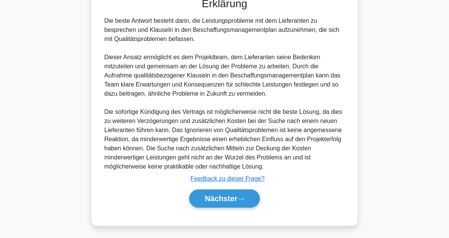
click at [244, 197] on icon at bounding box center [240, 199] width 7 height 4
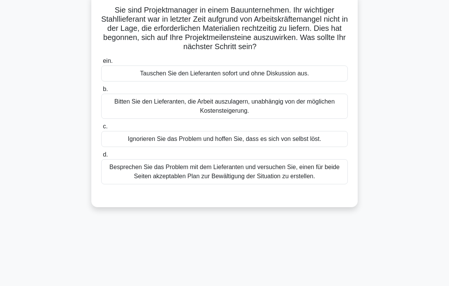
scroll to position [51, 0]
click at [305, 182] on div "Besprechen Sie das Problem mit dem Lieferanten und versuchen Sie, einen für bei…" at bounding box center [224, 171] width 246 height 25
click at [101, 157] on input "d. Besprechen Sie das Problem mit dem Lieferanten und versuchen Sie, einen für …" at bounding box center [101, 154] width 0 height 5
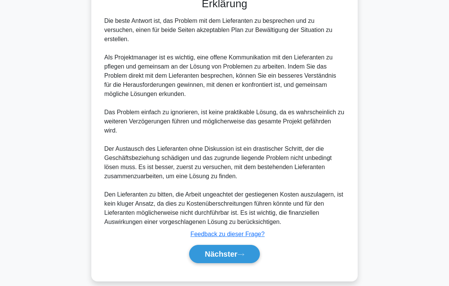
scroll to position [274, 0]
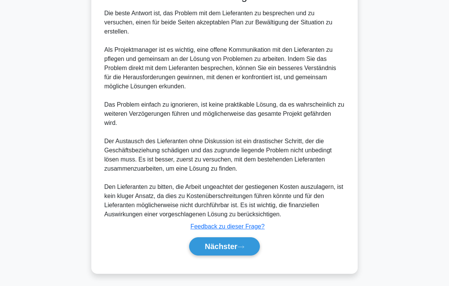
click at [241, 238] on icon at bounding box center [240, 246] width 7 height 4
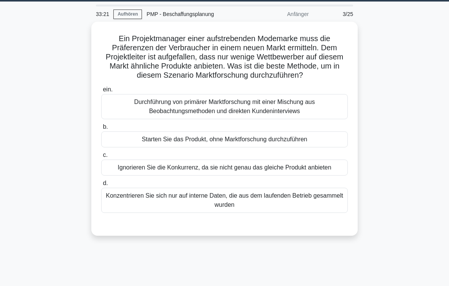
scroll to position [22, 0]
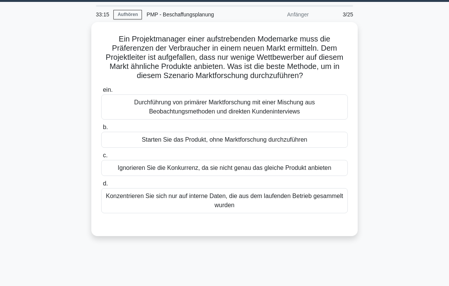
click at [254, 118] on div "Durchführung von primärer Marktforschung mit einer Mischung aus Beobachtungsmet…" at bounding box center [224, 106] width 246 height 25
click at [101, 92] on input "ein. Durchführung von primärer Marktforschung mit einer Mischung aus Beobachtun…" at bounding box center [101, 89] width 0 height 5
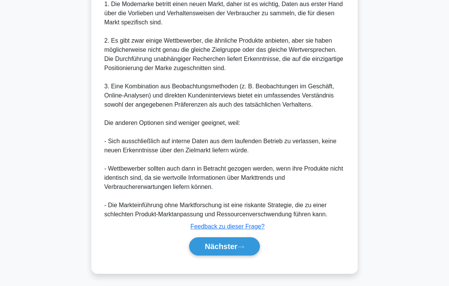
scroll to position [347, 0]
click at [247, 238] on button "Nächster" at bounding box center [224, 246] width 71 height 18
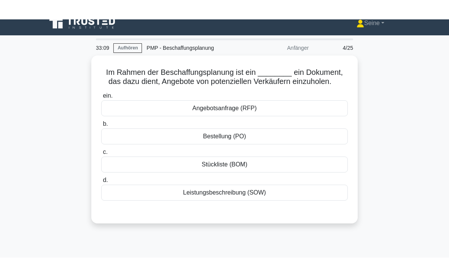
scroll to position [5, 0]
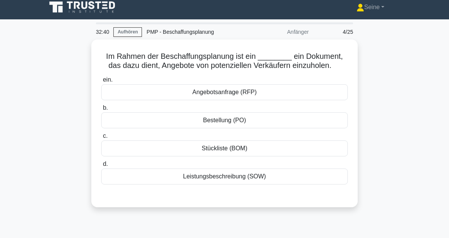
click at [232, 185] on div "Leistungsbeschreibung (SOW)" at bounding box center [224, 177] width 246 height 16
click at [101, 167] on input "d. Leistungsbeschreibung (SOW)" at bounding box center [101, 164] width 0 height 5
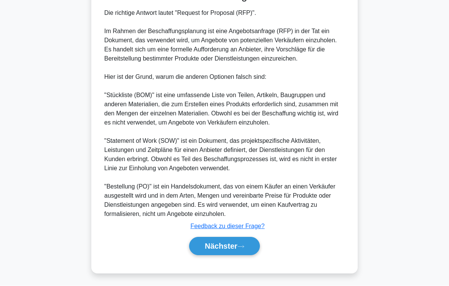
scroll to position [248, 0]
click at [232, 238] on font "Nächster" at bounding box center [221, 246] width 33 height 8
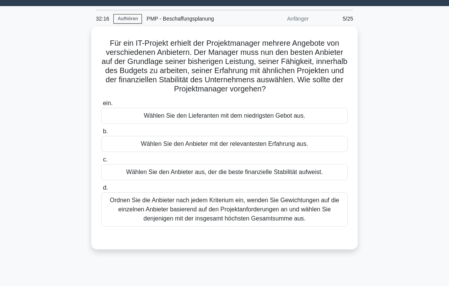
scroll to position [19, 0]
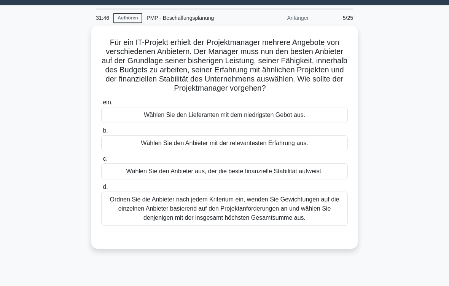
click at [277, 219] on div "Ordnen Sie die Anbieter nach jedem Kriterium ein, wenden Sie Gewichtungen auf d…" at bounding box center [224, 208] width 246 height 34
click at [101, 189] on input "d. Ordnen Sie die Anbieter nach jedem Kriterium ein, wenden Sie Gewichtungen au…" at bounding box center [101, 186] width 0 height 5
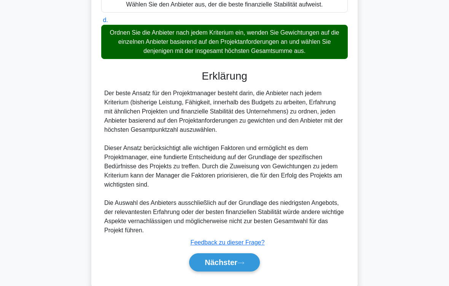
scroll to position [220, 0]
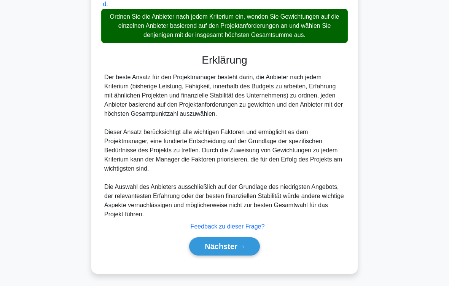
click at [238, 238] on button "Nächster" at bounding box center [224, 246] width 71 height 18
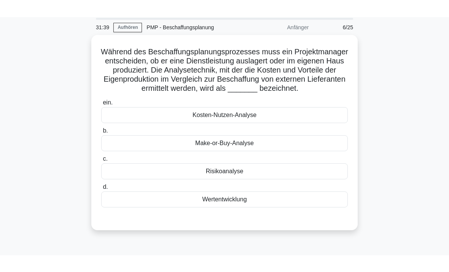
scroll to position [27, 0]
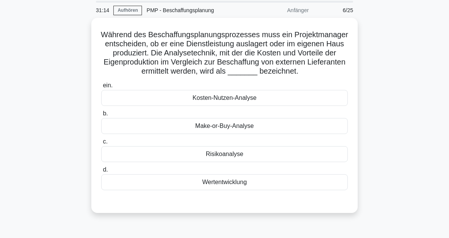
click at [243, 134] on div "Make-or-Buy-Analyse" at bounding box center [224, 126] width 246 height 16
click at [101, 116] on input "b. Make-or-Buy-Analyse" at bounding box center [101, 113] width 0 height 5
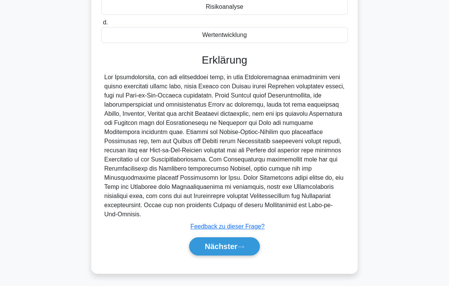
scroll to position [201, 0]
click at [237, 238] on font "Nächster" at bounding box center [221, 246] width 33 height 8
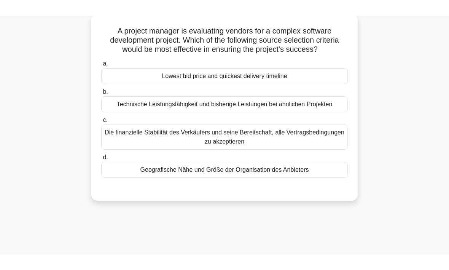
scroll to position [26, 0]
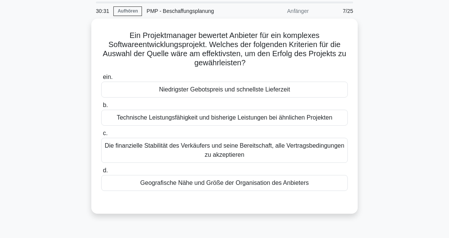
click at [280, 158] on div "Die finanzielle Stabilität des Verkäufers und seine Bereitschaft, alle Vertrags…" at bounding box center [224, 150] width 246 height 25
click at [101, 136] on input "c. Die finanzielle Stabilität des Verkäufers und seine Bereitschaft, alle Vertr…" at bounding box center [101, 133] width 0 height 5
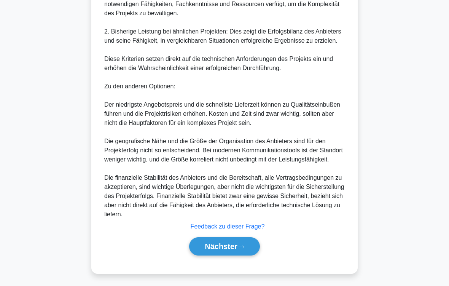
scroll to position [339, 0]
click at [238, 238] on icon at bounding box center [240, 246] width 7 height 4
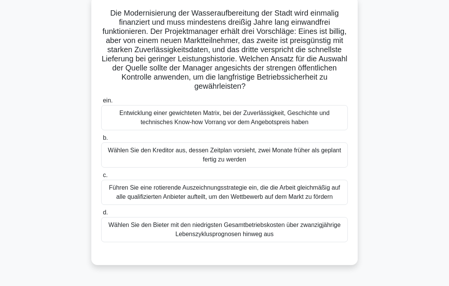
scroll to position [48, 0]
click at [311, 126] on div "Entwicklung einer gewichteten Matrix, bei der Zuverlässigkeit, Geschichte und t…" at bounding box center [224, 117] width 246 height 25
click at [101, 103] on input "ein. Entwicklung einer gewichteten Matrix, bei der Zuverlässigkeit, Geschichte …" at bounding box center [101, 100] width 0 height 5
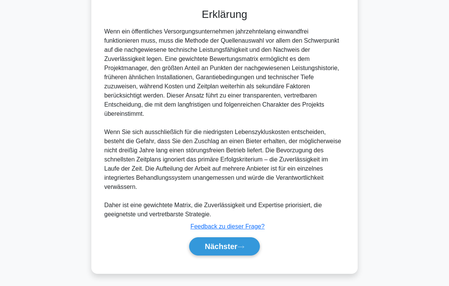
scroll to position [320, 0]
click at [240, 238] on button "Nächster" at bounding box center [224, 246] width 71 height 18
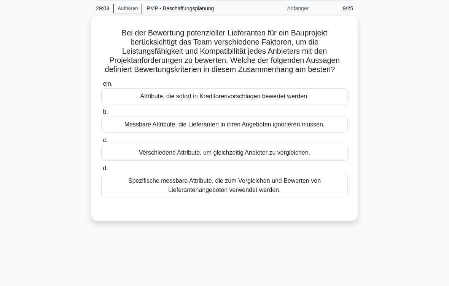
scroll to position [29, 0]
click at [245, 195] on div "Spezifische messbare Attribute, die zum Vergleichen und Bewerten von Lieferante…" at bounding box center [224, 185] width 246 height 25
click at [101, 171] on input "d. Spezifische messbare Attribute, die zum Vergleichen und Bewerten von Liefera…" at bounding box center [101, 168] width 0 height 5
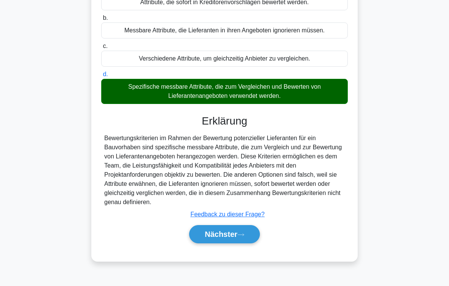
scroll to position [128, 0]
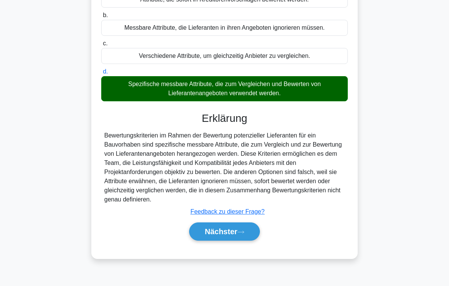
click at [243, 234] on icon at bounding box center [240, 232] width 7 height 4
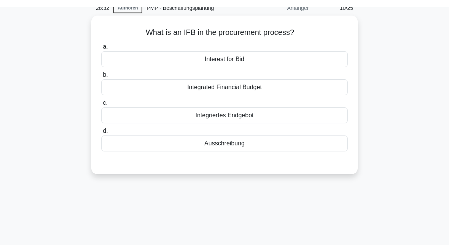
scroll to position [28, 0]
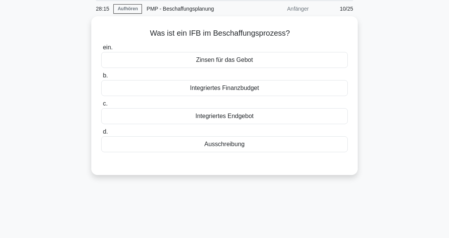
click at [240, 145] on div "Ausschreibung" at bounding box center [224, 144] width 246 height 16
click at [101, 135] on input "d. Ausschreibung" at bounding box center [101, 132] width 0 height 5
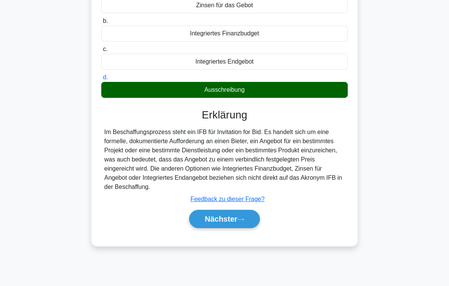
scroll to position [125, 0]
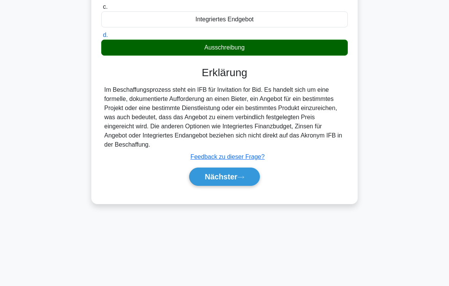
click at [232, 186] on button "Nächster" at bounding box center [224, 176] width 71 height 18
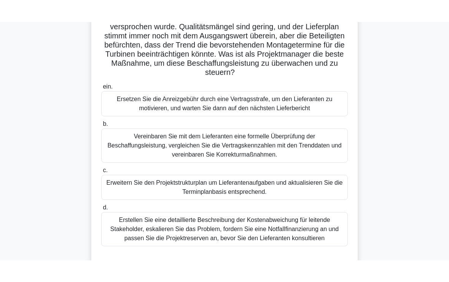
scroll to position [84, 0]
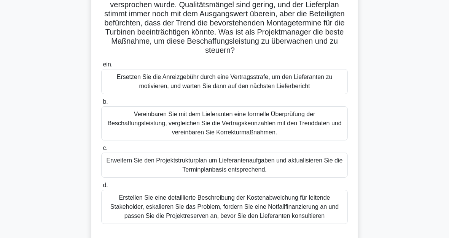
click at [239, 131] on div "Vereinbaren Sie mit dem Lieferanten eine formelle Überprüfung der Beschaffungsl…" at bounding box center [224, 123] width 246 height 34
click at [101, 105] on input "b. Vereinbaren Sie mit dem Lieferanten eine formelle Überprüfung der Beschaffun…" at bounding box center [101, 102] width 0 height 5
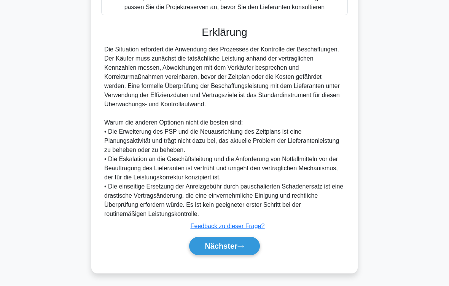
scroll to position [320, 0]
click at [238, 238] on button "Nächster" at bounding box center [224, 246] width 71 height 18
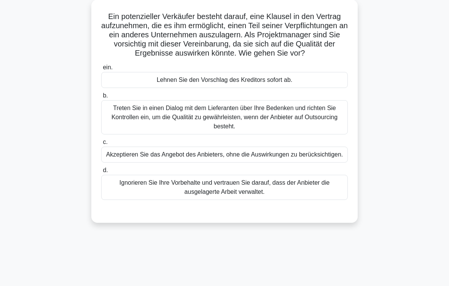
scroll to position [45, 0]
click at [299, 131] on div "Treten Sie in einen Dialog mit dem Lieferanten über Ihre Bedenken und richten S…" at bounding box center [224, 117] width 246 height 34
click at [101, 98] on input "b. Treten Sie in einen Dialog mit dem Lieferanten über Ihre Bedenken und richte…" at bounding box center [101, 95] width 0 height 5
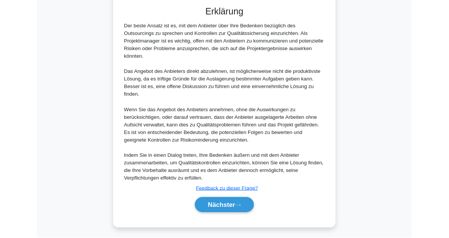
scroll to position [322, 0]
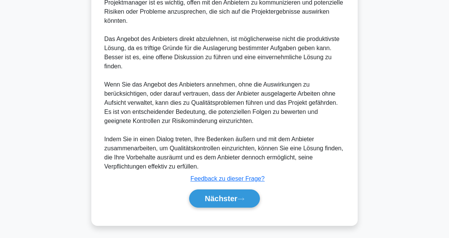
click at [233, 199] on font "Nächster" at bounding box center [221, 199] width 33 height 8
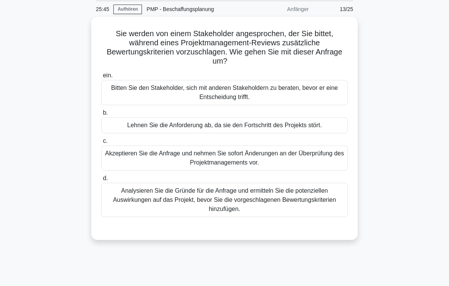
scroll to position [28, 0]
click at [252, 204] on div "Analysieren Sie die Gründe für die Anfrage und ermitteln Sie die potenziellen A…" at bounding box center [224, 199] width 246 height 34
click at [101, 181] on input "d. Analysieren Sie die Gründe für die Anfrage und ermitteln Sie die potenzielle…" at bounding box center [101, 178] width 0 height 5
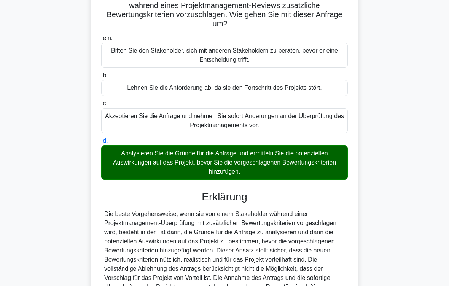
scroll to position [174, 0]
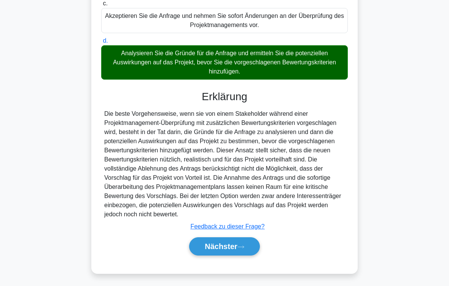
click at [236, 238] on font "Nächster" at bounding box center [221, 246] width 33 height 8
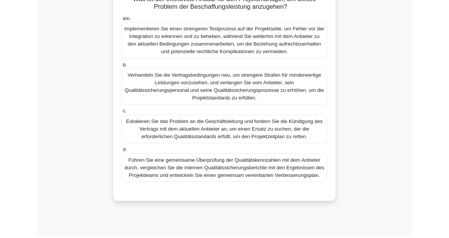
scroll to position [178, 0]
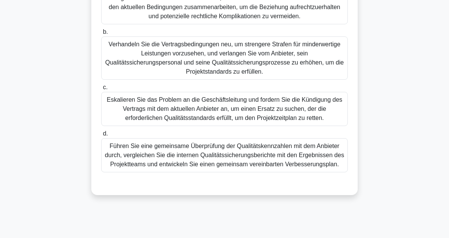
click at [246, 173] on div "Führen Sie eine gemeinsame Überprüfung der Qualitätskennzahlen mit dem Anbieter…" at bounding box center [224, 155] width 246 height 34
click at [101, 136] on input "d. Führen Sie eine gemeinsame Überprüfung der Qualitätskennzahlen mit dem Anbie…" at bounding box center [101, 134] width 0 height 5
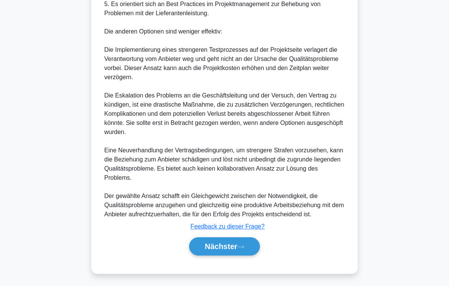
scroll to position [585, 0]
click at [235, 238] on font "Nächster" at bounding box center [221, 246] width 33 height 8
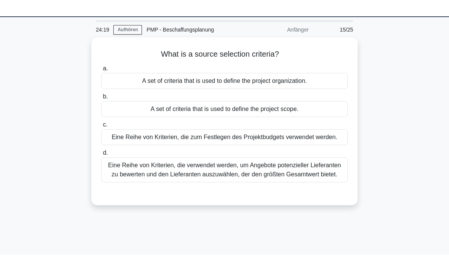
scroll to position [0, 0]
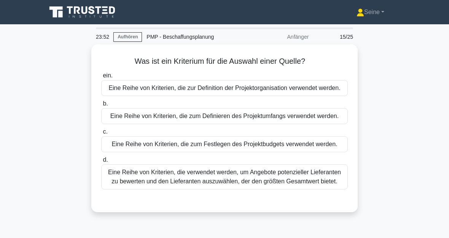
click at [243, 190] on div "Eine Reihe von Kriterien, die verwendet werden, um Angebote potenzieller Liefer…" at bounding box center [224, 177] width 246 height 25
click at [101, 163] on input "d. Eine Reihe von Kriterien, die verwendet werden, um Angebote potenzieller Lie…" at bounding box center [101, 160] width 0 height 5
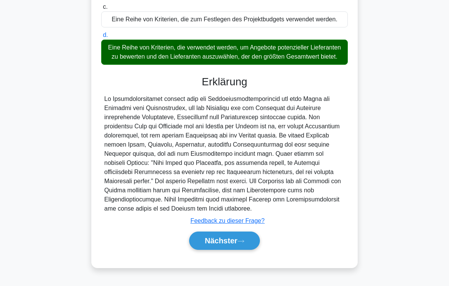
scroll to position [174, 0]
click at [241, 238] on icon at bounding box center [240, 241] width 7 height 4
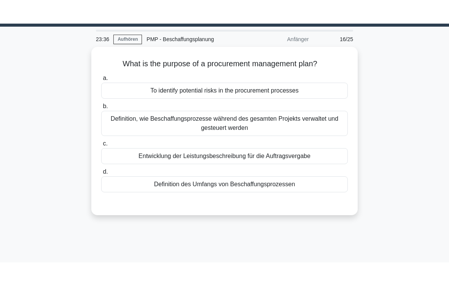
scroll to position [0, 0]
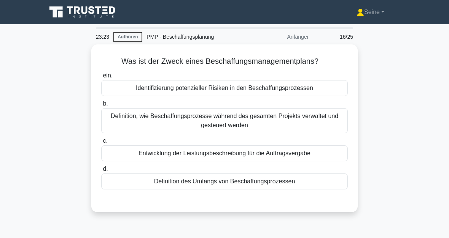
click at [233, 124] on div "Definition, wie Beschaffungsprozesse während des gesamten Projekts verwaltet un…" at bounding box center [224, 120] width 246 height 25
click at [101, 106] on input "b. Definition, wie Beschaffungsprozesse während des gesamten Projekts verwaltet…" at bounding box center [101, 104] width 0 height 5
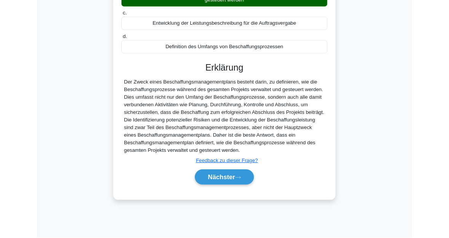
scroll to position [172, 0]
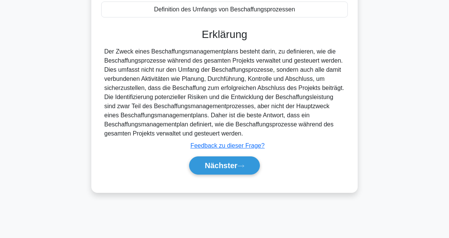
click at [237, 170] on font "Nächster" at bounding box center [221, 166] width 33 height 8
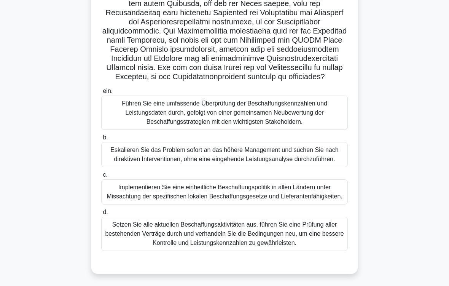
scroll to position [195, 0]
click at [240, 95] on div "Führen Sie eine umfassende Überprüfung der Beschaffungskennzahlen und Leistungs…" at bounding box center [224, 112] width 246 height 34
click at [101, 89] on input "ein. Führen Sie eine umfassende Überprüfung der Beschaffungskennzahlen und Leis…" at bounding box center [101, 91] width 0 height 5
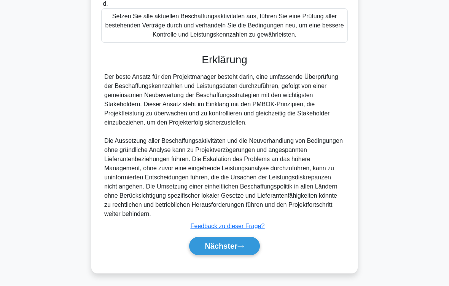
scroll to position [420, 0]
click at [233, 238] on font "Nächster" at bounding box center [221, 246] width 33 height 8
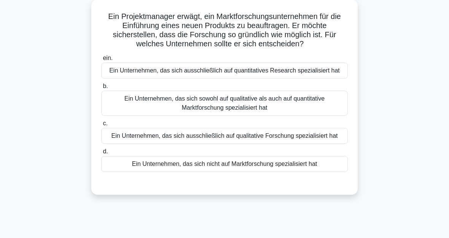
scroll to position [45, 0]
click at [257, 116] on div "Ein Unternehmen, das sich sowohl auf qualitative als auch auf quantitative Mark…" at bounding box center [224, 103] width 246 height 25
click at [101, 89] on input "b. Ein Unternehmen, das sich sowohl auf qualitative als auch auf quantitative M…" at bounding box center [101, 86] width 0 height 5
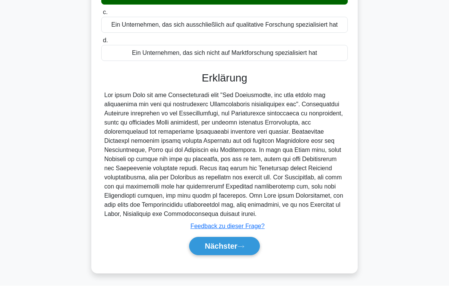
scroll to position [201, 0]
click at [241, 238] on icon at bounding box center [240, 246] width 7 height 4
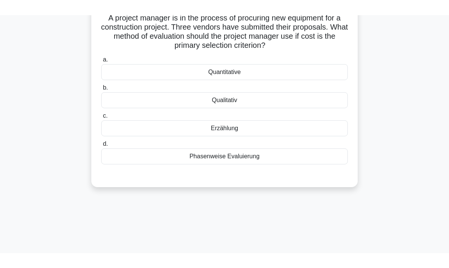
scroll to position [9, 0]
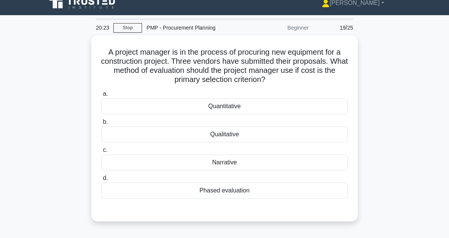
click at [257, 104] on div "Quantitative" at bounding box center [224, 106] width 246 height 16
click at [101, 97] on input "a. Quantitative" at bounding box center [101, 94] width 0 height 5
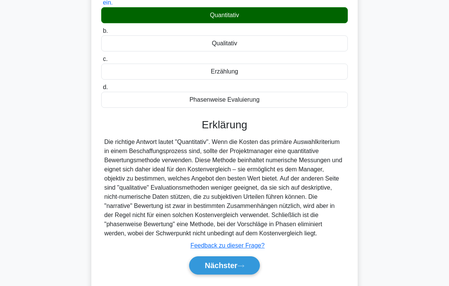
scroll to position [147, 0]
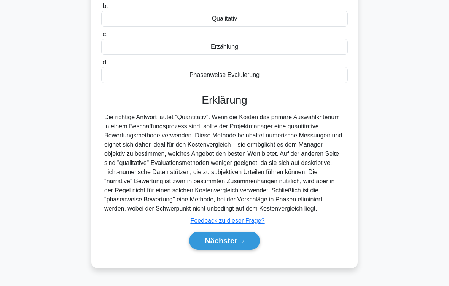
click at [243, 238] on icon at bounding box center [240, 241] width 7 height 4
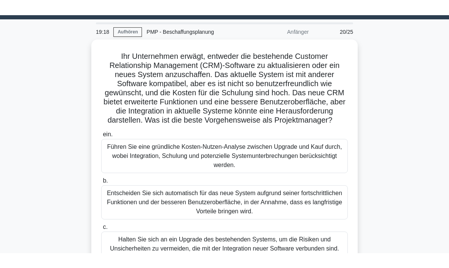
scroll to position [20, 0]
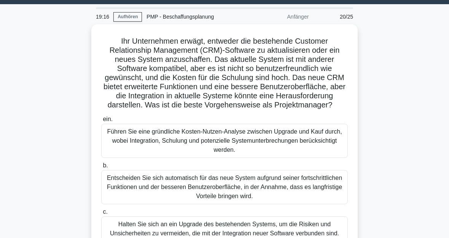
click at [253, 154] on div "Führen Sie eine gründliche Kosten-Nutzen-Analyse zwischen Upgrade und Kauf durc…" at bounding box center [224, 141] width 246 height 34
click at [101, 122] on input "ein. Führen Sie eine gründliche Kosten-Nutzen-Analyse zwischen Upgrade und Kauf…" at bounding box center [101, 119] width 0 height 5
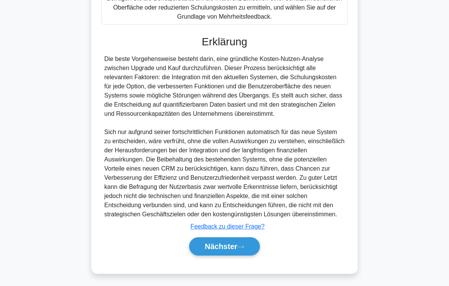
scroll to position [329, 0]
click at [229, 238] on font "Nächster" at bounding box center [221, 246] width 33 height 8
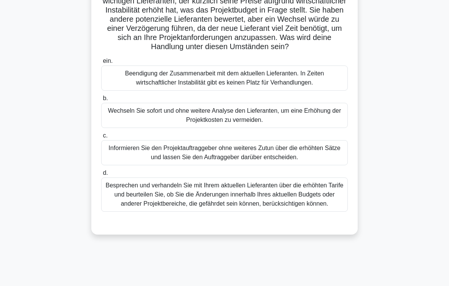
scroll to position [70, 0]
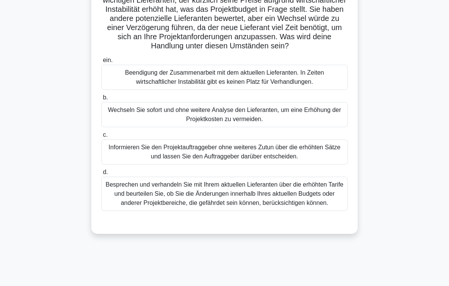
click at [292, 206] on div "Besprechen und verhandeln Sie mit Ihrem aktuellen Lieferanten über die erhöhten…" at bounding box center [224, 193] width 246 height 34
click at [101, 174] on input "d. Besprechen und verhandeln Sie mit Ihrem aktuellen Lieferanten über die erhöh…" at bounding box center [101, 172] width 0 height 5
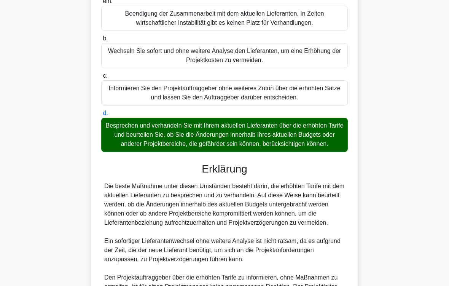
scroll to position [320, 0]
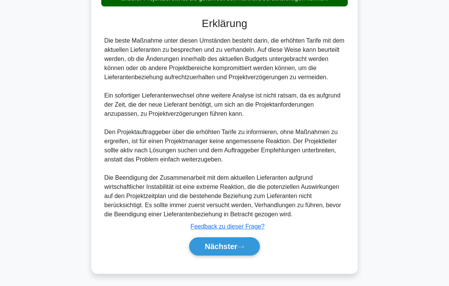
click at [241, 238] on icon at bounding box center [240, 246] width 7 height 4
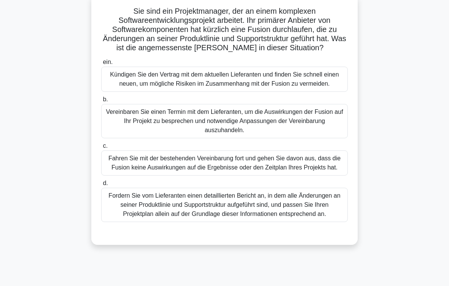
scroll to position [50, 0]
click at [269, 136] on div "Vereinbaren Sie einen Termin mit dem Lieferanten, um die Auswirkungen der Fusio…" at bounding box center [224, 121] width 246 height 34
click at [101, 102] on input "b. Vereinbaren Sie einen Termin mit dem Lieferanten, um die Auswirkungen der Fu…" at bounding box center [101, 99] width 0 height 5
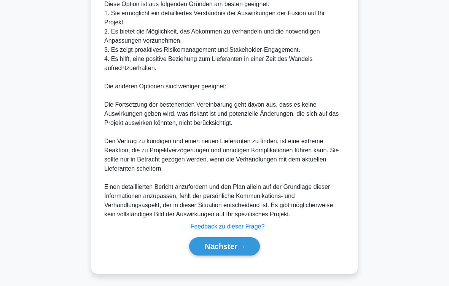
scroll to position [411, 0]
click at [232, 238] on font "Nächster" at bounding box center [221, 246] width 33 height 8
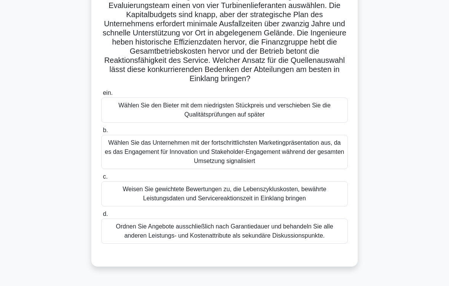
scroll to position [65, 0]
click at [246, 206] on div "Weisen Sie gewichtete Bewertungen zu, die Lebenszykluskosten, bewährte Leistung…" at bounding box center [224, 193] width 246 height 25
click at [101, 179] on input "c. Weisen Sie gewichtete Bewertungen zu, die Lebenszykluskosten, bewährte Leist…" at bounding box center [101, 176] width 0 height 5
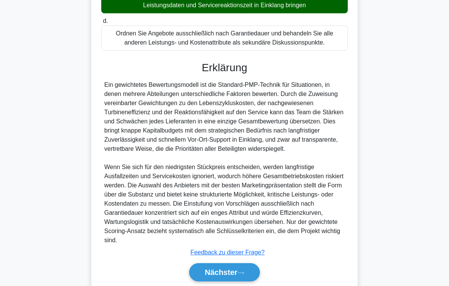
scroll to position [329, 0]
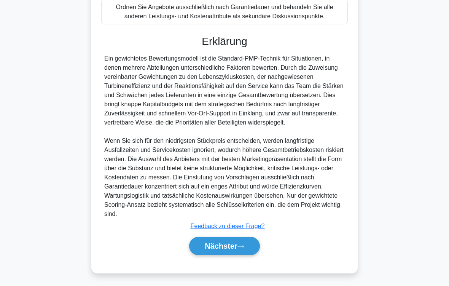
click at [240, 238] on icon at bounding box center [240, 246] width 7 height 4
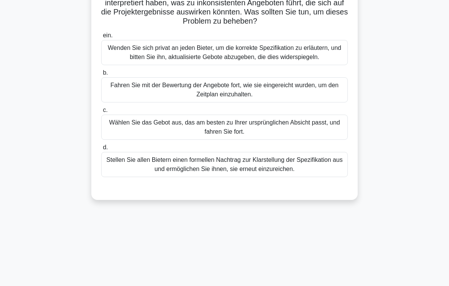
scroll to position [86, 0]
click at [260, 177] on div "Stellen Sie allen Bietern einen formellen Nachtrag zur Klarstellung der Spezifi…" at bounding box center [224, 164] width 246 height 25
click at [101, 150] on input "d. Stellen Sie allen Bietern einen formellen Nachtrag zur Klarstellung der Spez…" at bounding box center [101, 147] width 0 height 5
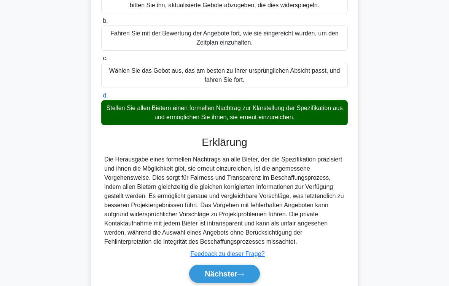
scroll to position [201, 0]
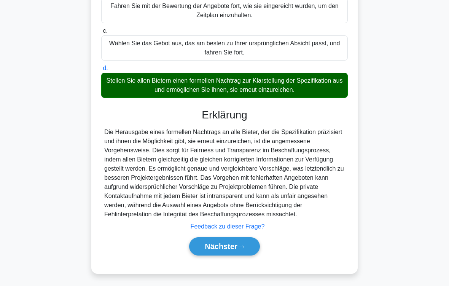
click at [241, 238] on button "Nächster" at bounding box center [224, 246] width 71 height 18
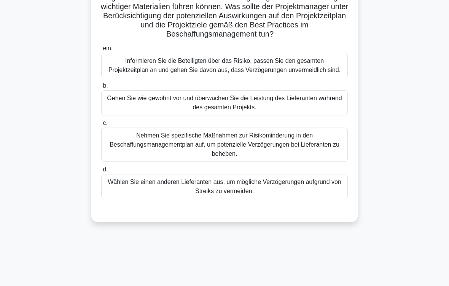
scroll to position [91, 0]
click at [248, 159] on div "Nehmen Sie spezifische Maßnahmen zur Risikominderung in den Beschaffungsmanagem…" at bounding box center [224, 145] width 246 height 34
click at [101, 126] on input "c. Nehmen Sie spezifische Maßnahmen zur Risikominderung in den Beschaffungsmana…" at bounding box center [101, 123] width 0 height 5
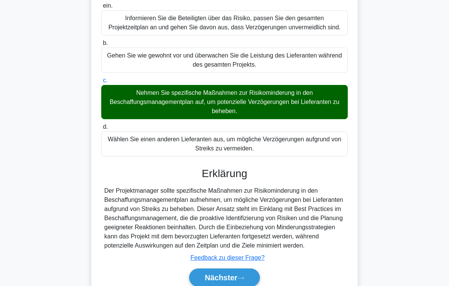
scroll to position [192, 0]
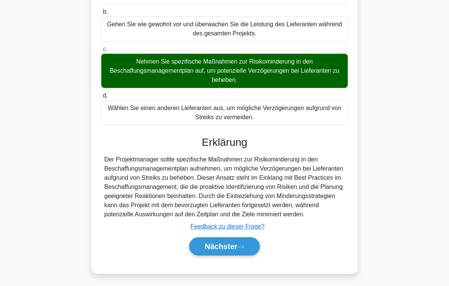
click at [232, 238] on font "Nächster" at bounding box center [221, 246] width 33 height 8
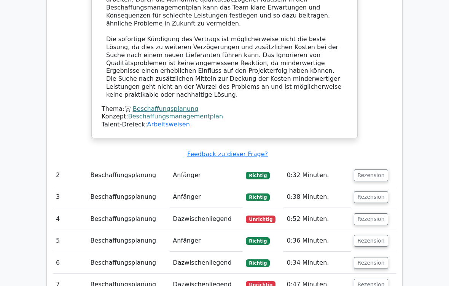
scroll to position [696, 0]
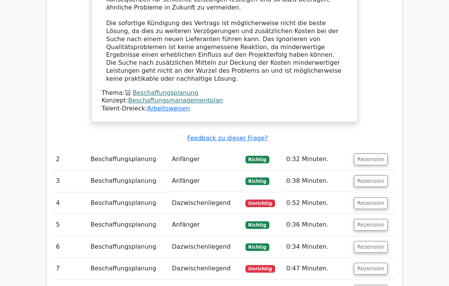
click at [376, 197] on button "Rezension" at bounding box center [371, 203] width 34 height 12
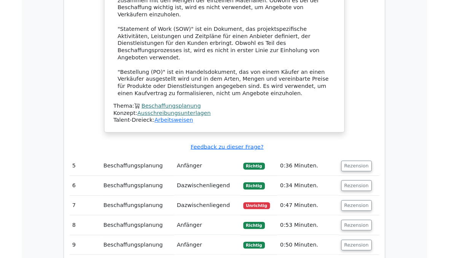
scroll to position [1182, 0]
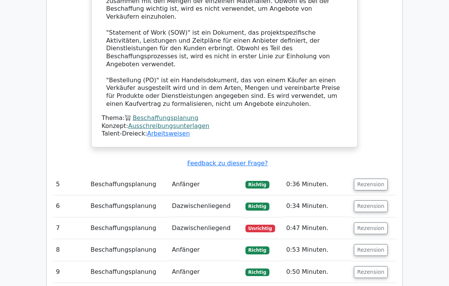
click at [375, 222] on button "Rezension" at bounding box center [371, 228] width 34 height 12
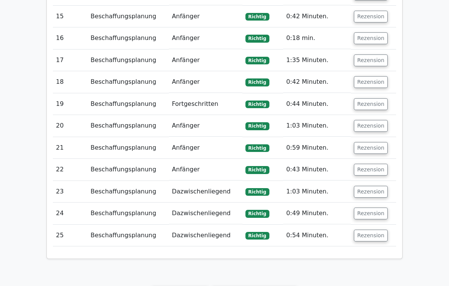
scroll to position [2116, 0]
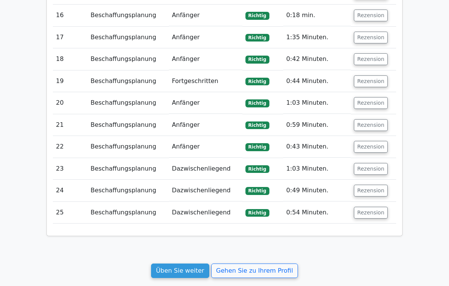
click at [187, 238] on link "Üben Sie weiter" at bounding box center [180, 270] width 58 height 14
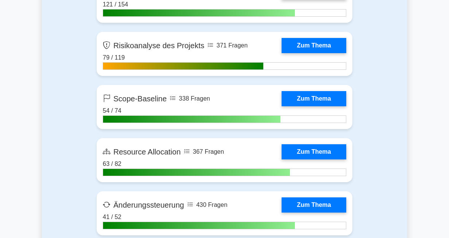
scroll to position [1359, 0]
click at [281, 53] on link "Zum Thema" at bounding box center [313, 45] width 65 height 15
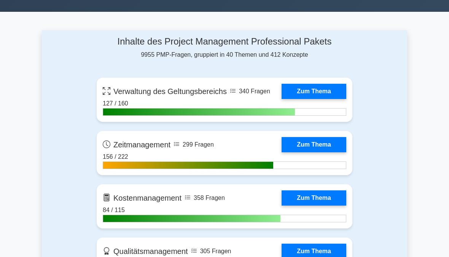
scroll to position [0, 0]
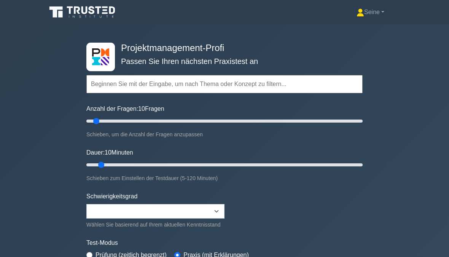
click at [159, 82] on input "text" at bounding box center [224, 84] width 276 height 18
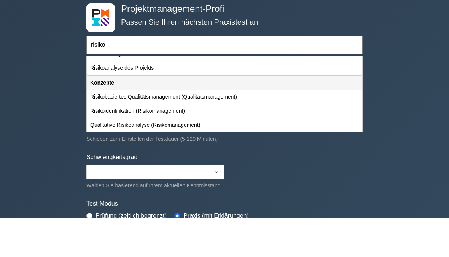
scroll to position [25, 0]
click at [157, 99] on div "Risikoanalyse des Projekts" at bounding box center [224, 106] width 274 height 14
type input "Risikoanalyse des Projekts"
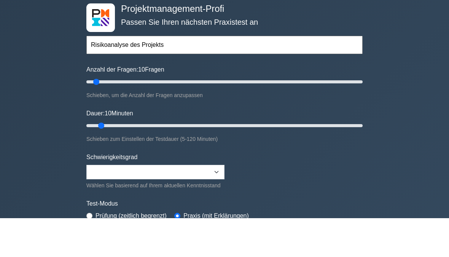
scroll to position [39, 0]
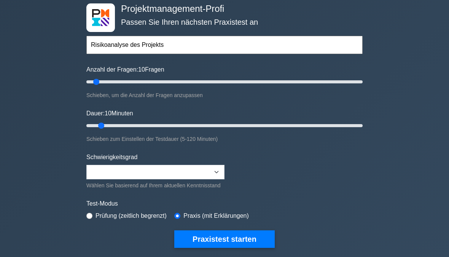
type input "30"
click at [126, 79] on input "Anzahl der Fragen: 10 Fragen" at bounding box center [224, 82] width 276 height 9
type input "25"
click at [118, 81] on input "Anzahl der Fragen: 30 Fragen" at bounding box center [224, 81] width 276 height 9
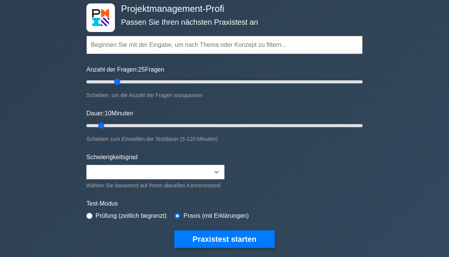
type input "25"
click at [131, 124] on input "Dauer: 10 Minuten" at bounding box center [224, 125] width 276 height 9
click at [114, 84] on input "Anzahl der Fragen: 25 Fragen" at bounding box center [224, 81] width 276 height 9
type input "20"
click at [112, 85] on input "Anzahl der Fragen: 25 Fragen" at bounding box center [224, 81] width 276 height 9
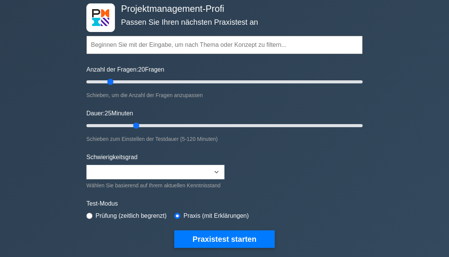
click at [236, 238] on button "Praxistest starten" at bounding box center [224, 238] width 100 height 17
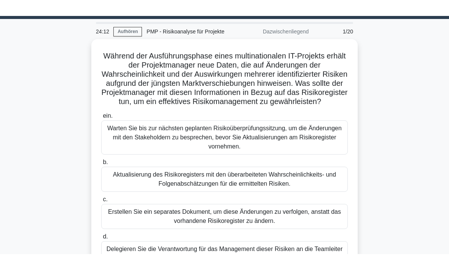
scroll to position [21, 0]
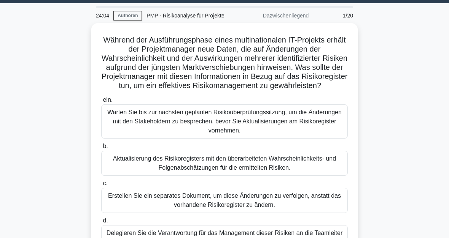
click at [246, 171] on div "Aktualisierung des Risikoregisters mit den überarbeiteten Wahrscheinlichkeits- …" at bounding box center [224, 163] width 246 height 25
click at [101, 149] on input "b. Aktualisierung des Risikoregisters mit den überarbeiteten Wahrscheinlichkeit…" at bounding box center [101, 146] width 0 height 5
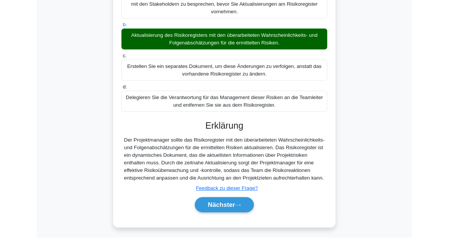
scroll to position [212, 0]
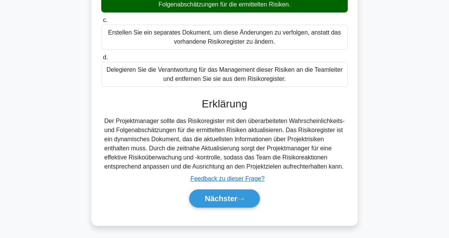
click at [230, 195] on font "Nächster" at bounding box center [221, 199] width 33 height 8
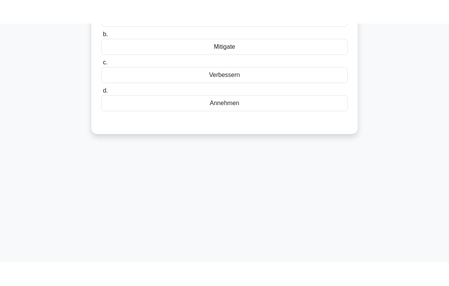
scroll to position [0, 0]
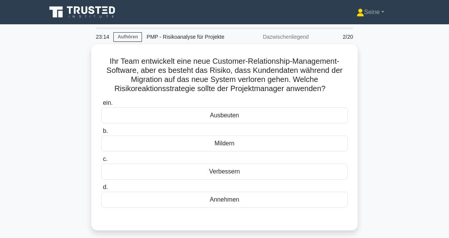
click at [259, 152] on div "Mildern" at bounding box center [224, 144] width 246 height 16
click at [101, 134] on input "[PERSON_NAME][GEOGRAPHIC_DATA]" at bounding box center [101, 131] width 0 height 5
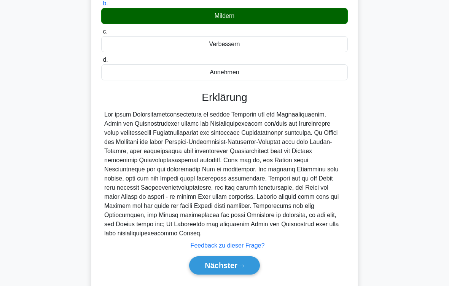
scroll to position [174, 0]
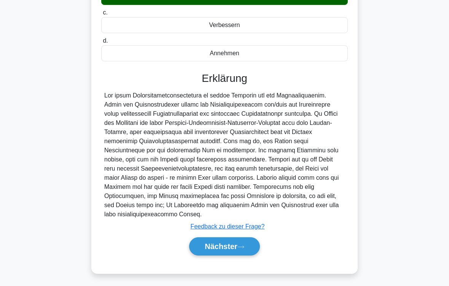
click at [237, 245] on font "Nächster" at bounding box center [221, 246] width 33 height 8
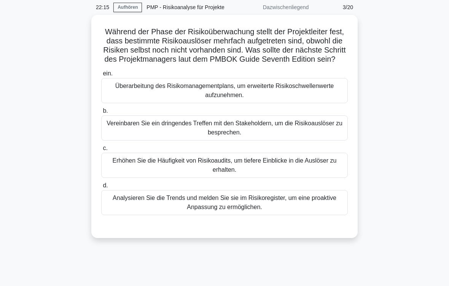
scroll to position [30, 0]
click at [225, 215] on div "Analysieren Sie die Trends und melden Sie sie im Risikoregister, um eine proakt…" at bounding box center [224, 202] width 246 height 25
click at [101, 188] on input "d. Analysieren Sie die Trends und melden Sie sie im Risikoregister, um eine pro…" at bounding box center [101, 185] width 0 height 5
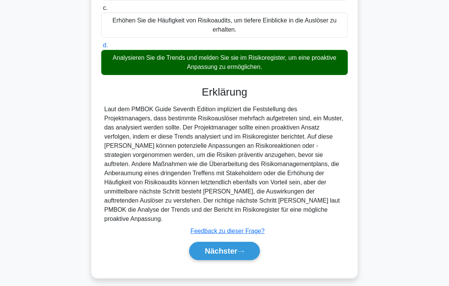
scroll to position [201, 0]
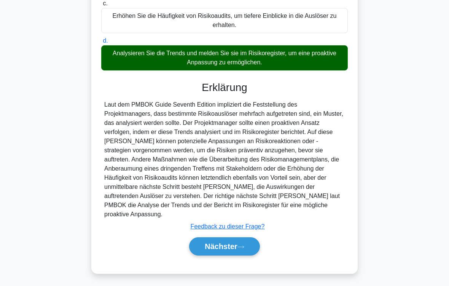
click at [234, 248] on font "Nächster" at bounding box center [221, 246] width 33 height 8
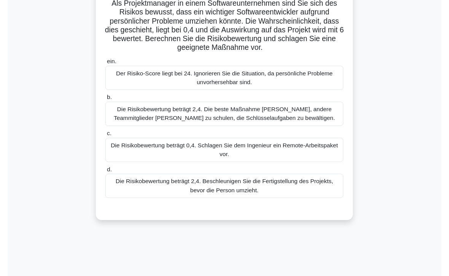
scroll to position [58, 0]
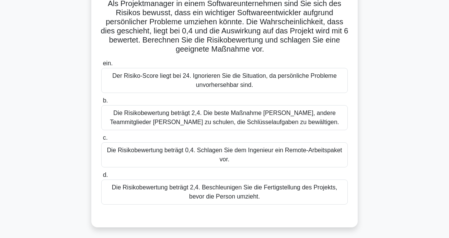
click at [251, 130] on div "Die Risikobewertung beträgt 2,4. Die beste Maßnahme [PERSON_NAME], andere Teamm…" at bounding box center [224, 117] width 246 height 25
click at [101, 103] on input "b. Die Risikobewertung beträgt 2,4. Die beste Maßnahme [PERSON_NAME], andere Te…" at bounding box center [101, 100] width 0 height 5
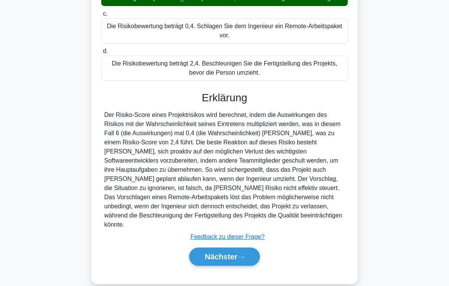
scroll to position [201, 0]
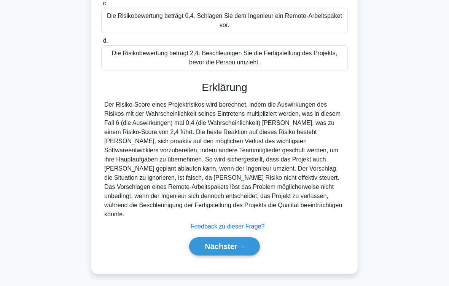
click at [242, 245] on icon at bounding box center [240, 246] width 7 height 4
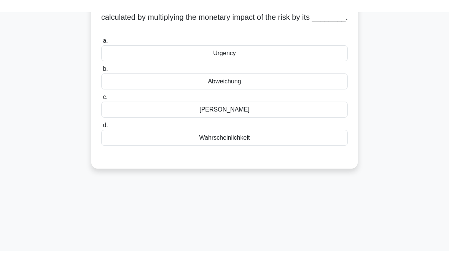
scroll to position [21, 0]
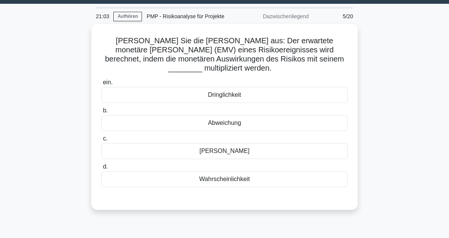
click at [244, 184] on div "Wahrscheinlichkeit" at bounding box center [224, 179] width 246 height 16
click at [101, 170] on input "d. Wahrscheinlichkeit" at bounding box center [101, 167] width 0 height 5
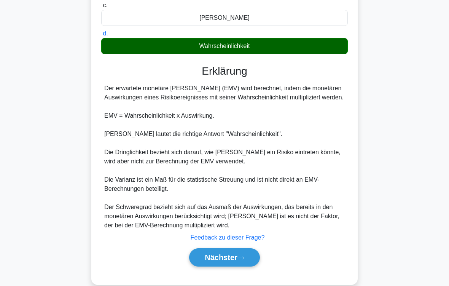
scroll to position [174, 0]
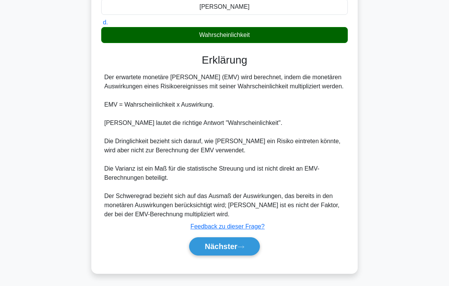
click at [236, 247] on font "Nächster" at bounding box center [221, 246] width 33 height 8
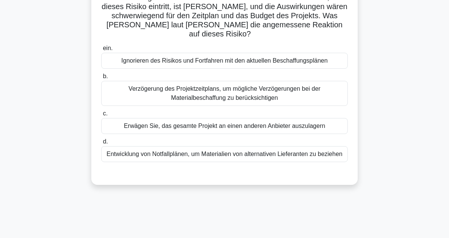
scroll to position [100, 0]
click at [254, 162] on div "Entwicklung von Notfallplänen, um Materialien von alternativen Lieferanten zu b…" at bounding box center [224, 154] width 246 height 16
click at [101, 144] on input "d. Entwicklung von Notfallplänen, um Materialien von alternativen Lieferanten z…" at bounding box center [101, 142] width 0 height 5
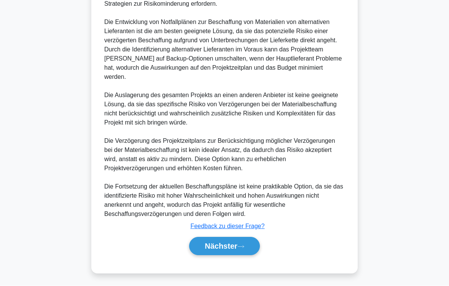
scroll to position [375, 0]
click at [237, 245] on font "Nächster" at bounding box center [221, 246] width 33 height 8
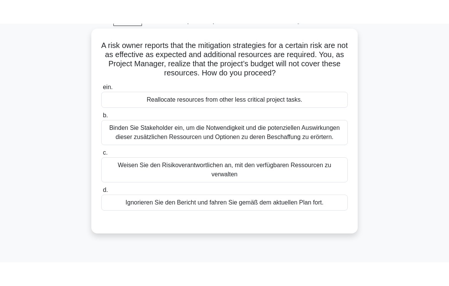
scroll to position [35, 0]
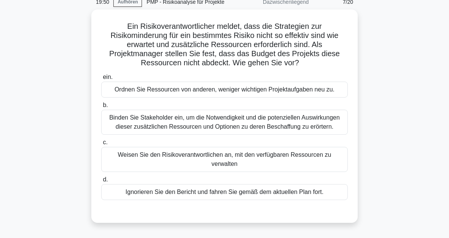
click at [256, 91] on div "Ordnen Sie Ressourcen von anderen, weniger wichtigen Projektaufgaben neu zu." at bounding box center [224, 90] width 246 height 16
click at [101, 80] on input "ein. Ordnen Sie Ressourcen von anderen, weniger wichtigen Projektaufgaben neu z…" at bounding box center [101, 77] width 0 height 5
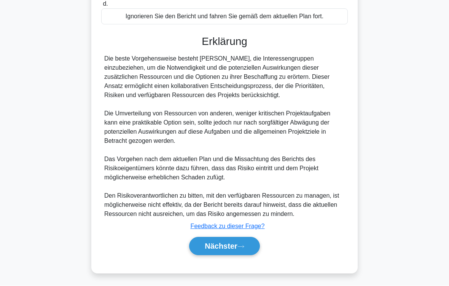
scroll to position [248, 0]
click at [235, 247] on font "Nächster" at bounding box center [221, 246] width 33 height 8
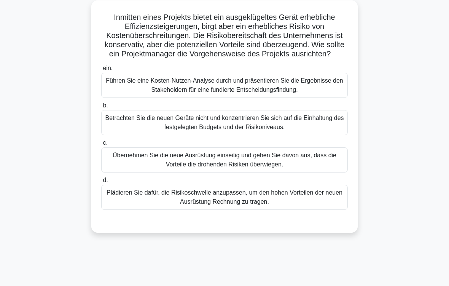
scroll to position [44, 0]
click at [244, 95] on div "Führen Sie eine Kosten-Nutzen-Analyse durch und präsentieren Sie die Ergebnisse…" at bounding box center [224, 85] width 246 height 25
click at [101, 71] on input "ein. Führen Sie eine Kosten-Nutzen-Analyse durch und präsentieren Sie die Ergeb…" at bounding box center [101, 68] width 0 height 5
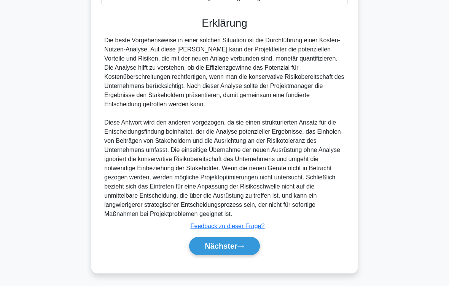
scroll to position [274, 0]
click at [230, 245] on font "Nächster" at bounding box center [221, 246] width 33 height 8
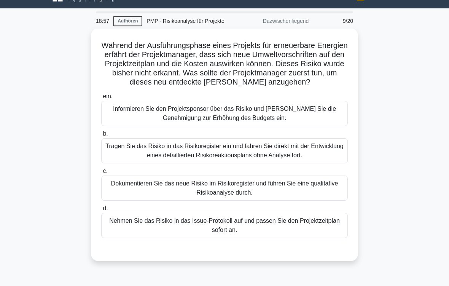
scroll to position [16, 0]
click at [238, 193] on div "Dokumentieren Sie das neue Risiko im Risikoregister und führen Sie eine qualita…" at bounding box center [224, 187] width 246 height 25
click at [101, 173] on input "c. Dokumentieren Sie das neue Risiko im Risikoregister und führen Sie eine qual…" at bounding box center [101, 170] width 0 height 5
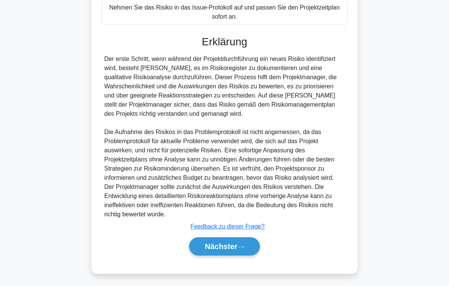
scroll to position [256, 0]
click at [232, 242] on font "Nächster" at bounding box center [221, 246] width 33 height 8
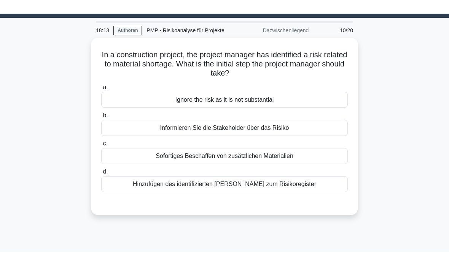
scroll to position [10, 0]
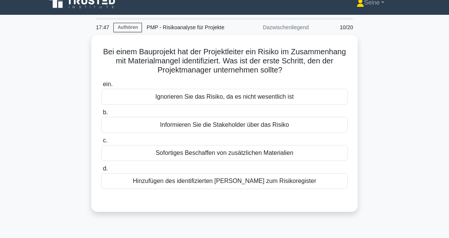
click at [232, 182] on div "Hinzufügen des identifizierten Risikos zum Risikoregister" at bounding box center [224, 181] width 246 height 16
click at [101, 171] on input "d. Hinzufügen des identifizierten Risikos zum Risikoregister" at bounding box center [101, 169] width 0 height 5
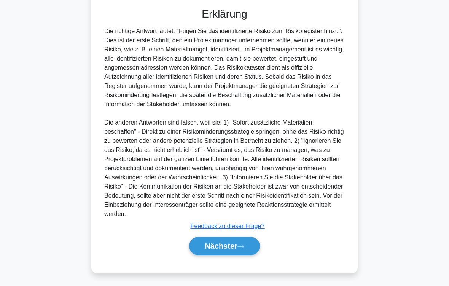
scroll to position [219, 0]
click at [236, 250] on font "Nächster" at bounding box center [221, 246] width 33 height 8
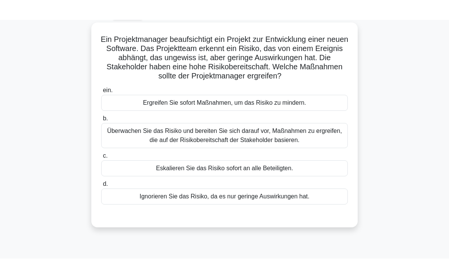
scroll to position [42, 0]
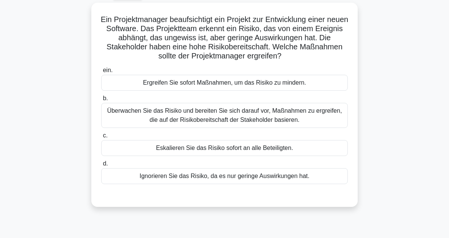
click at [225, 128] on div "Überwachen Sie das Risiko und bereiten Sie sich darauf vor, Maßnahmen zu ergrei…" at bounding box center [224, 115] width 246 height 25
click at [101, 101] on input "b. Überwachen Sie das Risiko und bereiten Sie sich darauf vor, Maßnahmen zu erg…" at bounding box center [101, 98] width 0 height 5
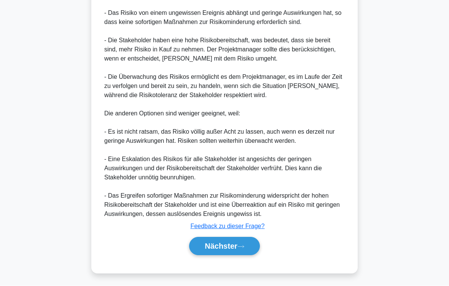
scroll to position [311, 0]
click at [228, 245] on font "Nächster" at bounding box center [221, 246] width 33 height 8
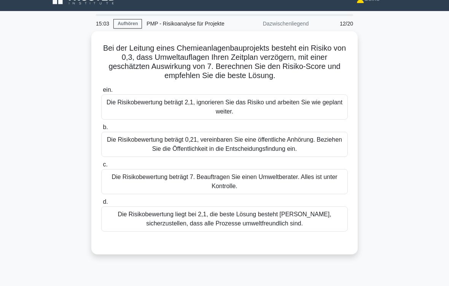
scroll to position [13, 0]
click at [248, 219] on div "Die Risikobewertung liegt bei 2,1, die beste Lösung besteht darin, sicherzustel…" at bounding box center [224, 218] width 246 height 25
click at [101, 204] on input "d. Die Risikobewertung liegt bei 2,1, die beste Lösung besteht darin, sicherzus…" at bounding box center [101, 201] width 0 height 5
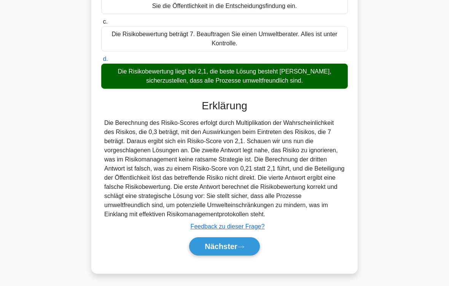
scroll to position [174, 0]
click at [236, 242] on font "Nächster" at bounding box center [221, 246] width 33 height 8
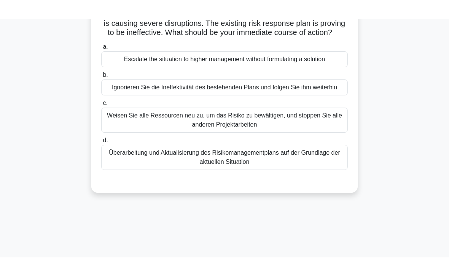
scroll to position [52, 0]
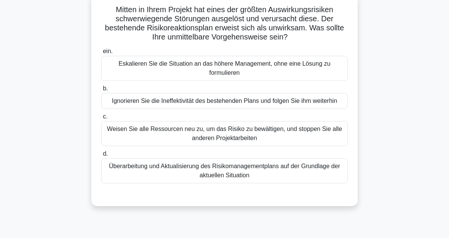
click at [247, 184] on div "Überarbeitung und Aktualisierung des Risikomanagementplans auf der Grundlage de…" at bounding box center [224, 171] width 246 height 25
click at [101, 157] on input "d. Überarbeitung und Aktualisierung des Risikomanagementplans auf der Grundlage…" at bounding box center [101, 154] width 0 height 5
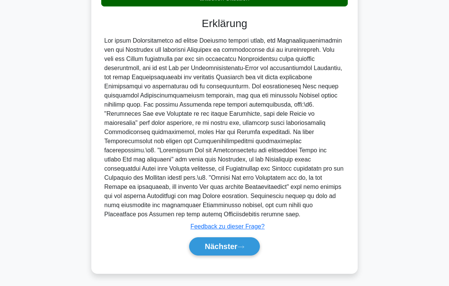
scroll to position [274, 0]
click at [245, 243] on button "Nächster" at bounding box center [224, 246] width 71 height 18
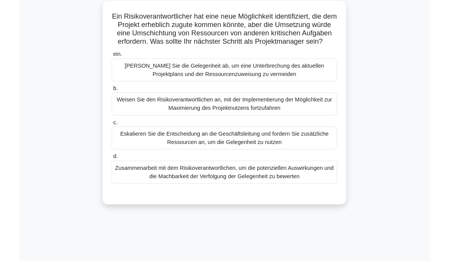
scroll to position [43, 0]
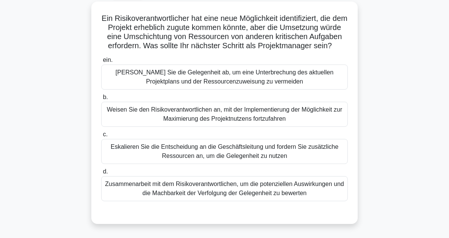
click at [238, 201] on div "Zusammenarbeit mit dem Risikoverantwortlichen, um die potenziellen Auswirkungen…" at bounding box center [224, 188] width 246 height 25
click at [101, 174] on input "d. Zusammenarbeit mit dem Risikoverantwortlichen, um die potenziellen Auswirkun…" at bounding box center [101, 172] width 0 height 5
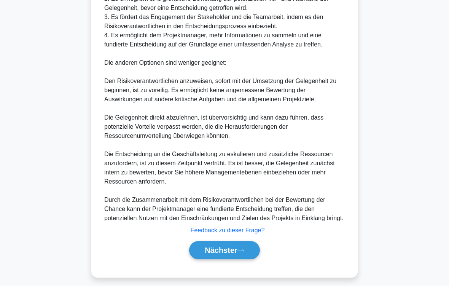
scroll to position [411, 0]
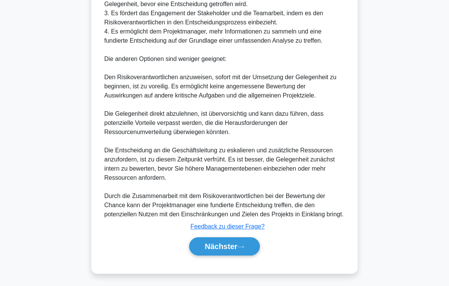
click at [238, 242] on button "Nächster" at bounding box center [224, 246] width 71 height 18
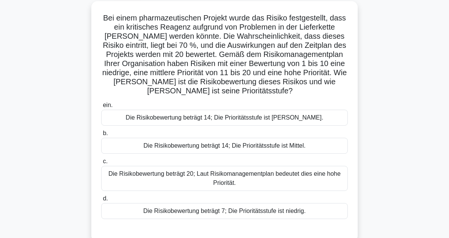
scroll to position [43, 0]
click at [250, 154] on div "Die Risikobewertung beträgt 14; Die Prioritätsstufe ist Mittel." at bounding box center [224, 146] width 246 height 16
click at [101, 136] on input "b. Die Risikobewertung beträgt 14; Die Prioritätsstufe ist Mittel." at bounding box center [101, 133] width 0 height 5
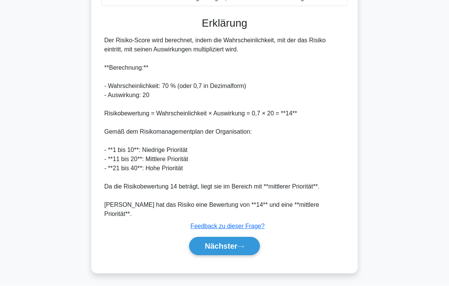
scroll to position [274, 0]
click at [242, 245] on icon at bounding box center [240, 246] width 7 height 4
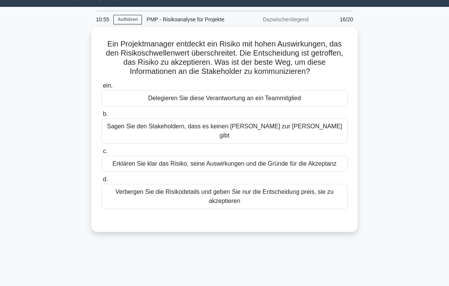
scroll to position [17, 0]
click at [246, 168] on div "Erklären Sie klar das Risiko, seine Auswirkungen und die Gründe für die Akzepta…" at bounding box center [224, 163] width 246 height 16
click at [101, 154] on input "c. Erklären Sie klar das Risiko, seine Auswirkungen und die Gründe für die Akze…" at bounding box center [101, 151] width 0 height 5
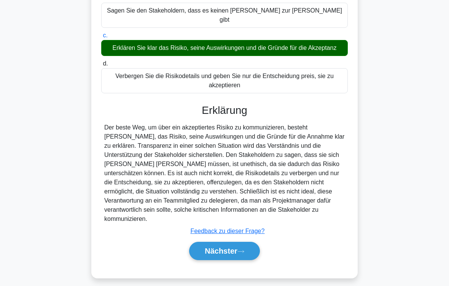
scroll to position [147, 0]
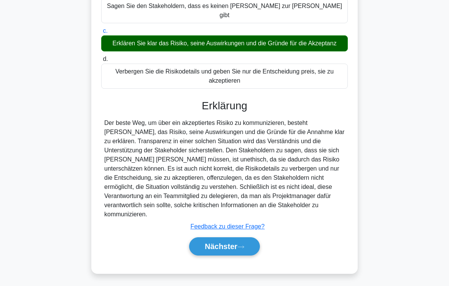
click at [237, 246] on font "Nächster" at bounding box center [221, 246] width 33 height 8
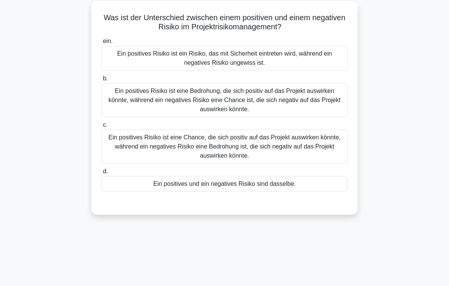
scroll to position [44, 0]
click at [250, 140] on div "Ein positives Risiko ist eine Chance, die sich positiv auf das Projekt auswirke…" at bounding box center [224, 146] width 246 height 34
click at [101, 127] on input "c. Ein positives Risiko ist eine Chance, die sich positiv auf das Projekt auswi…" at bounding box center [101, 124] width 0 height 5
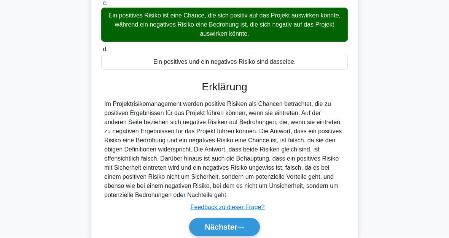
scroll to position [212, 0]
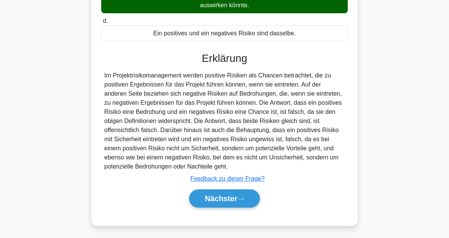
click at [233, 198] on font "Nächster" at bounding box center [221, 199] width 33 height 8
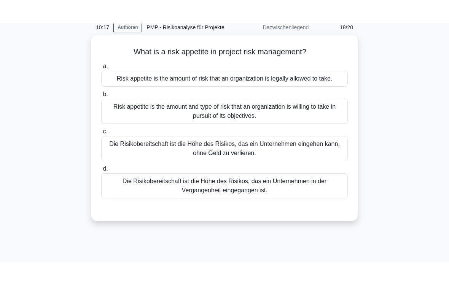
scroll to position [0, 0]
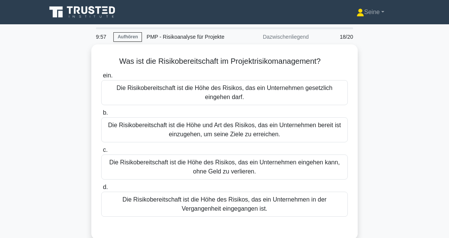
click at [258, 132] on div "Die Risikobereitschaft ist die Höhe und Art des Risikos, das ein Unternehmen be…" at bounding box center [224, 129] width 246 height 25
click at [101, 116] on input "b. Die Risikobereitschaft ist die Höhe und Art des Risikos, das ein Unternehmen…" at bounding box center [101, 113] width 0 height 5
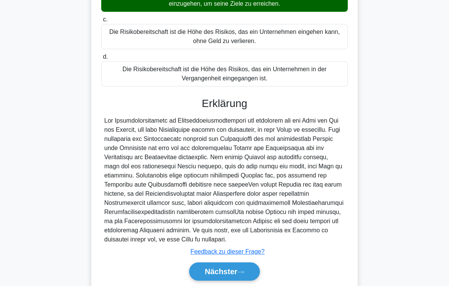
scroll to position [174, 0]
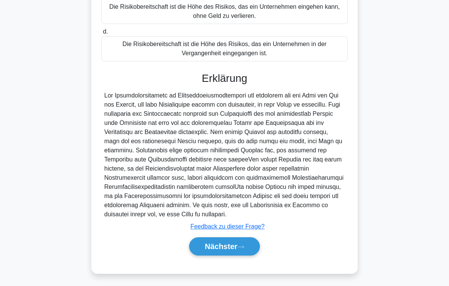
click at [230, 246] on font "Nächster" at bounding box center [221, 246] width 33 height 8
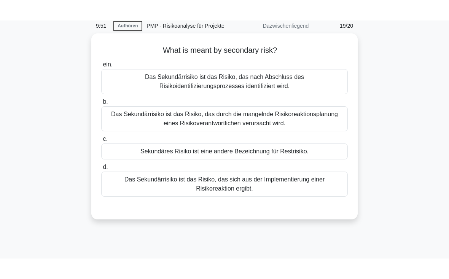
scroll to position [0, 0]
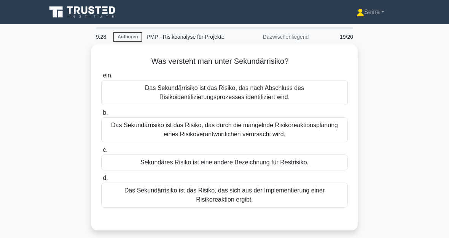
click at [239, 195] on div "Das Sekundärrisiko ist das Risiko, das sich aus der Implementierung einer Risik…" at bounding box center [224, 195] width 246 height 25
click at [101, 181] on input "d. Das Sekundärrisiko ist das Risiko, das sich aus der Implementierung einer Ri…" at bounding box center [101, 178] width 0 height 5
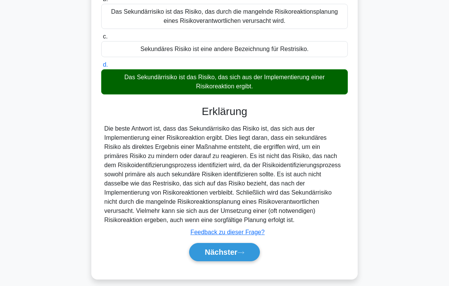
scroll to position [128, 0]
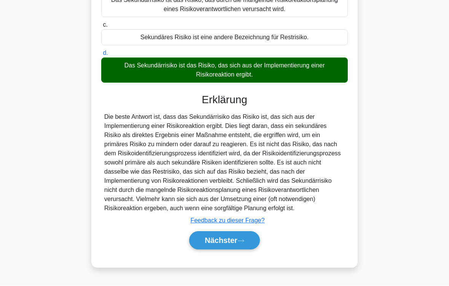
click at [237, 243] on font "Nächster" at bounding box center [221, 240] width 33 height 8
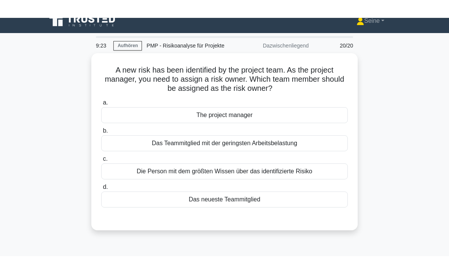
scroll to position [0, 0]
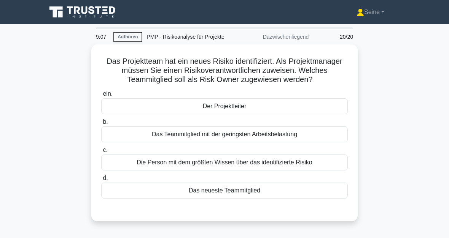
click at [249, 171] on div "Die Person mit dem größten Wissen über das identifizierte Risiko" at bounding box center [224, 163] width 246 height 16
click at [101, 153] on input "c. Die Person mit dem größten Wissen über das identifizierte Risiko" at bounding box center [101, 150] width 0 height 5
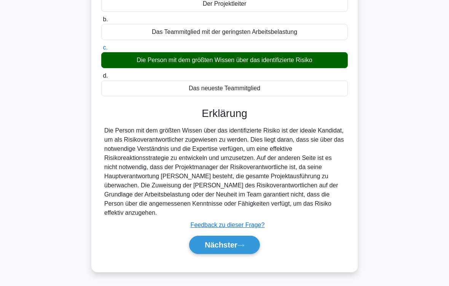
scroll to position [125, 0]
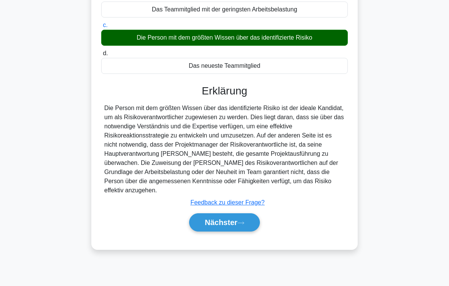
click at [233, 226] on font "Nächster" at bounding box center [221, 222] width 33 height 8
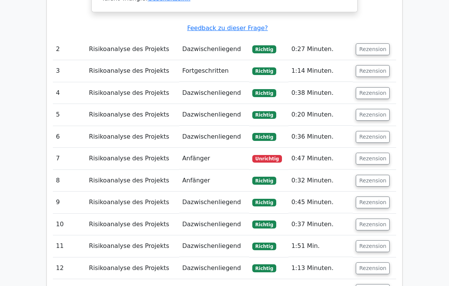
scroll to position [784, 0]
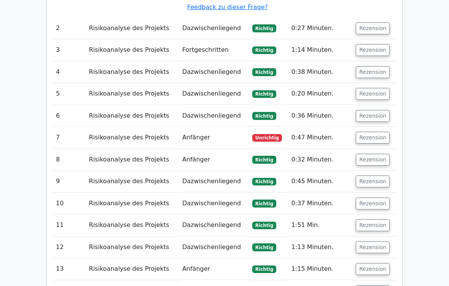
click at [378, 132] on button "Rezension" at bounding box center [372, 138] width 34 height 12
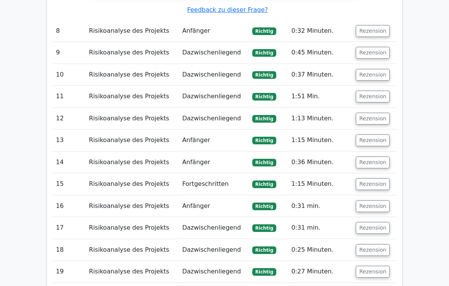
scroll to position [1468, 0]
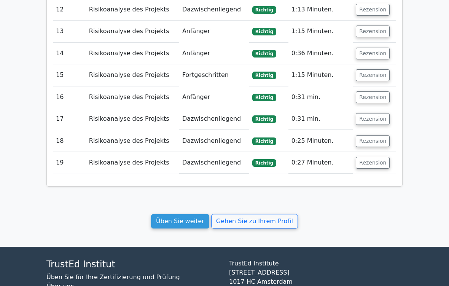
click at [195, 214] on link "Üben Sie weiter" at bounding box center [180, 221] width 58 height 14
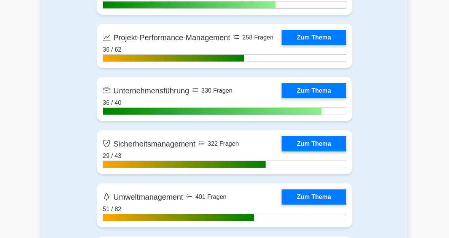
scroll to position [1633, 0]
